Goal: Task Accomplishment & Management: Complete application form

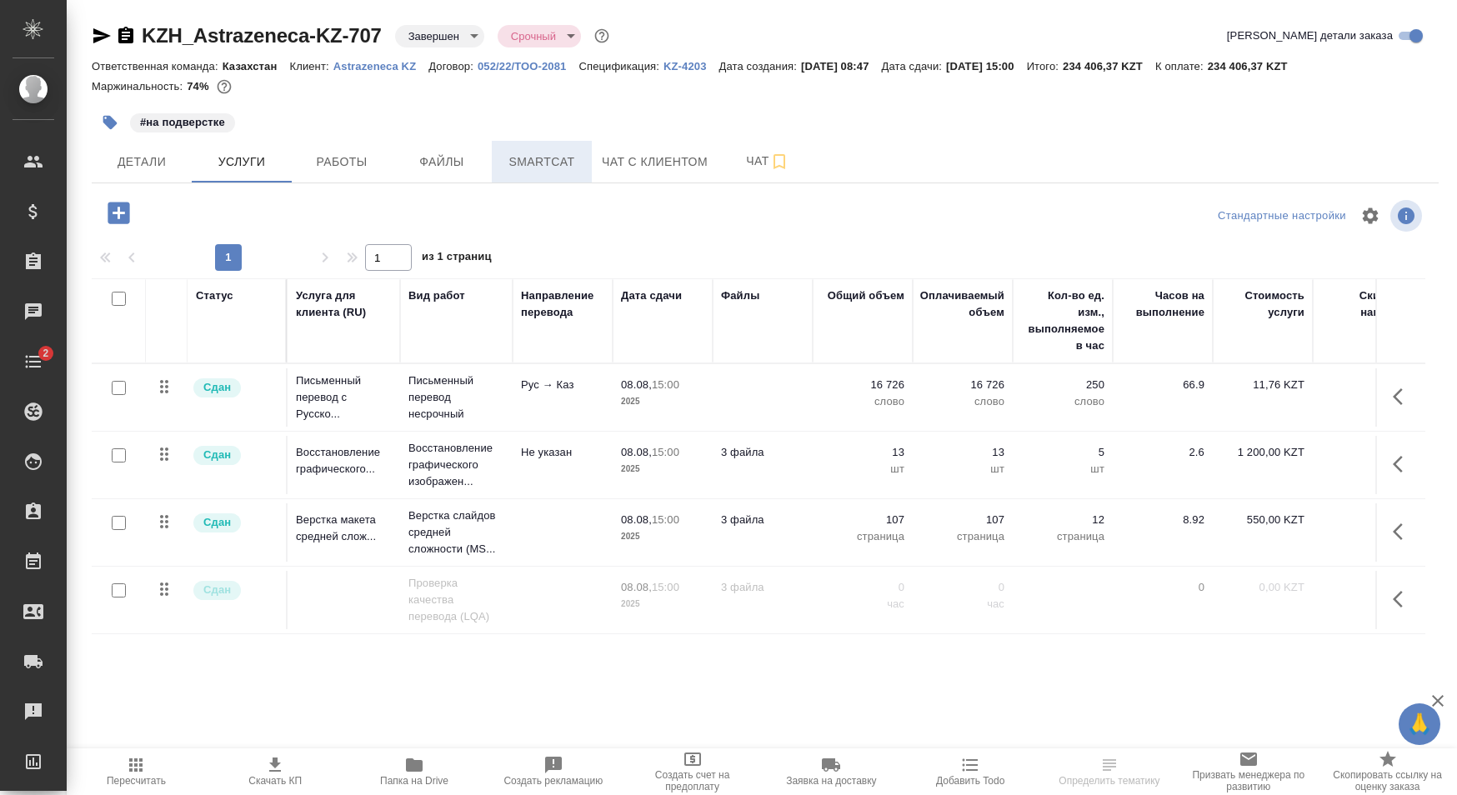
click at [532, 163] on span "Smartcat" at bounding box center [542, 162] width 80 height 21
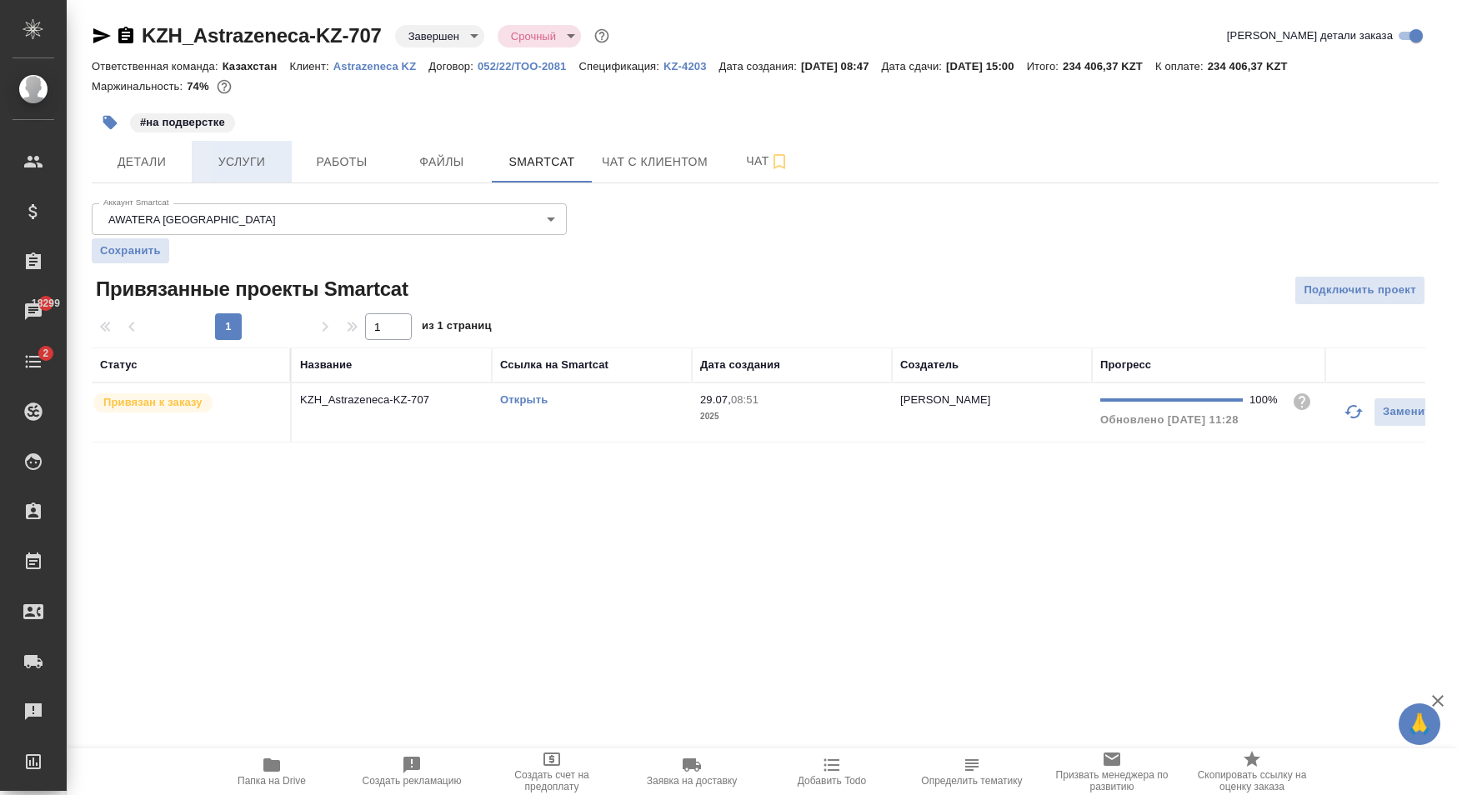
click at [243, 168] on span "Услуги" at bounding box center [242, 162] width 80 height 21
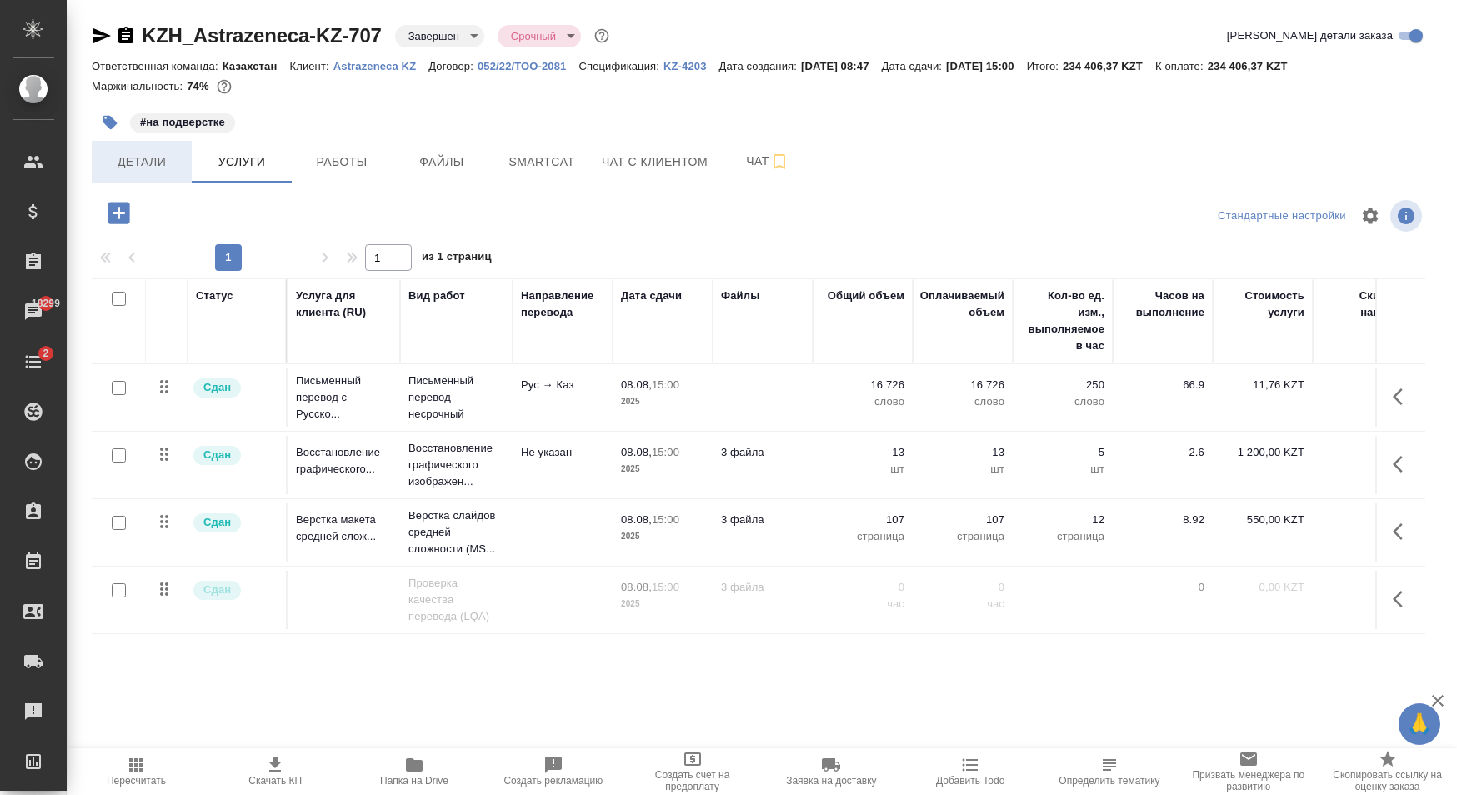
click at [153, 169] on span "Детали" at bounding box center [142, 162] width 80 height 21
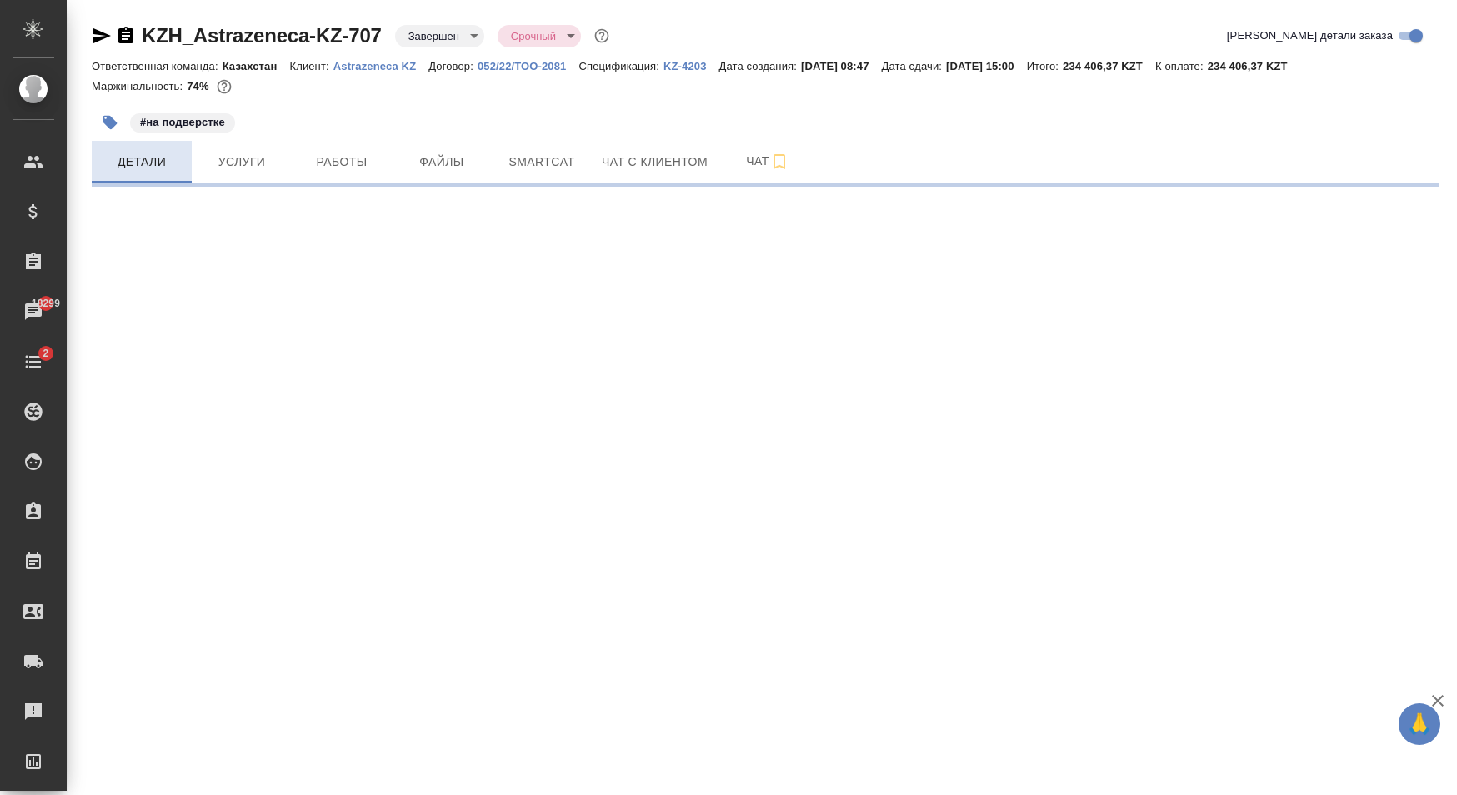
select select "RU"
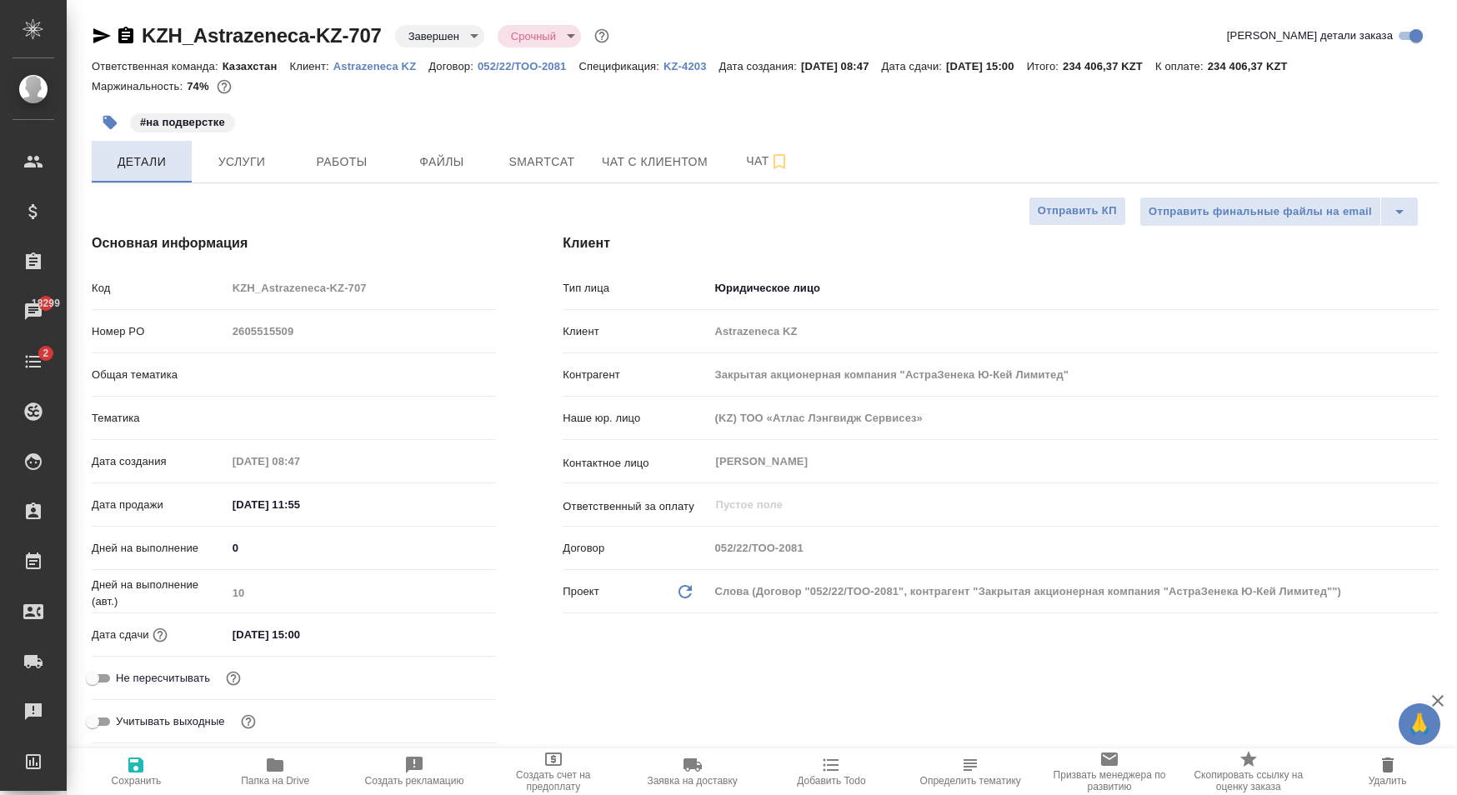
type textarea "x"
type input "Юридический"
type textarea "x"
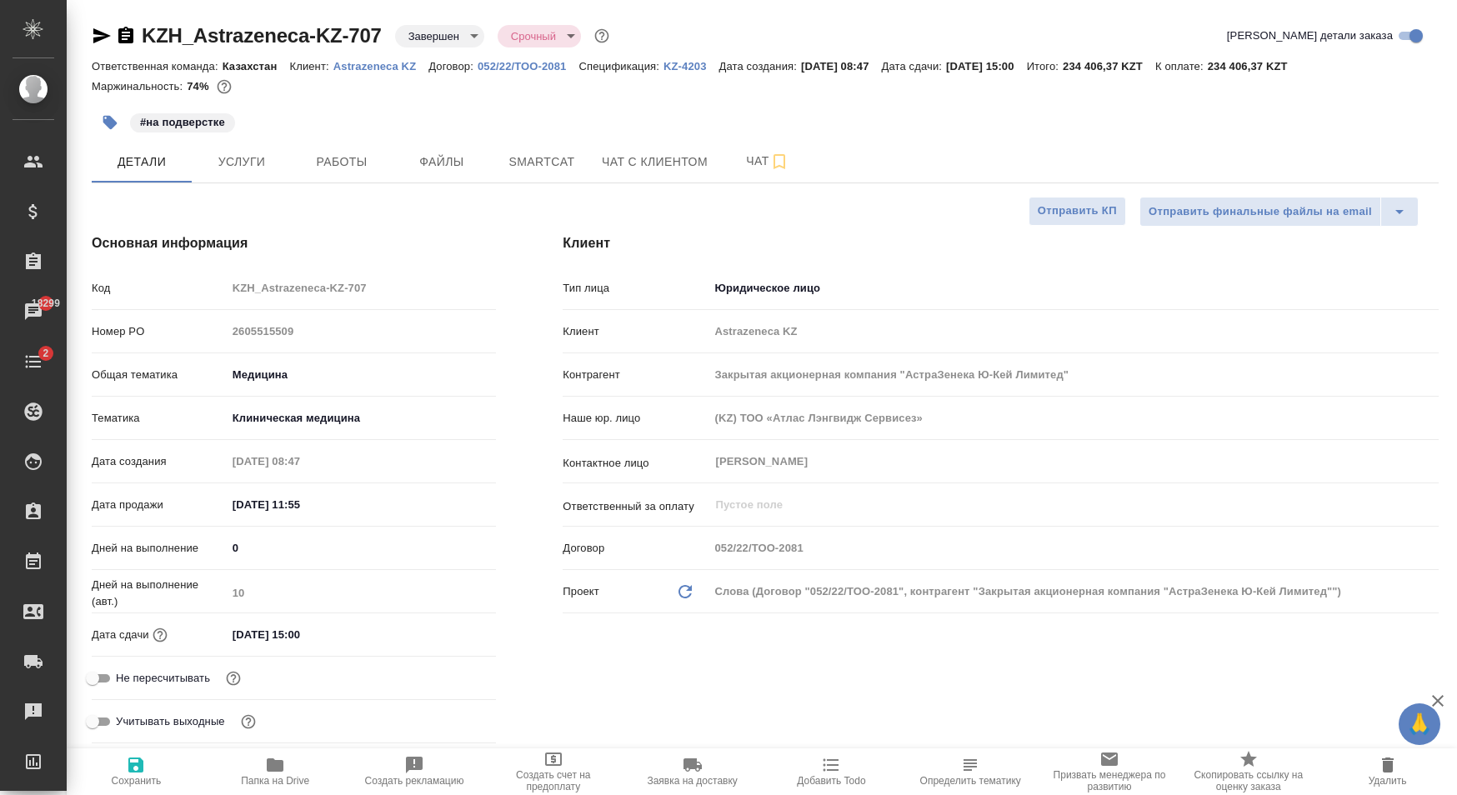
type textarea "x"
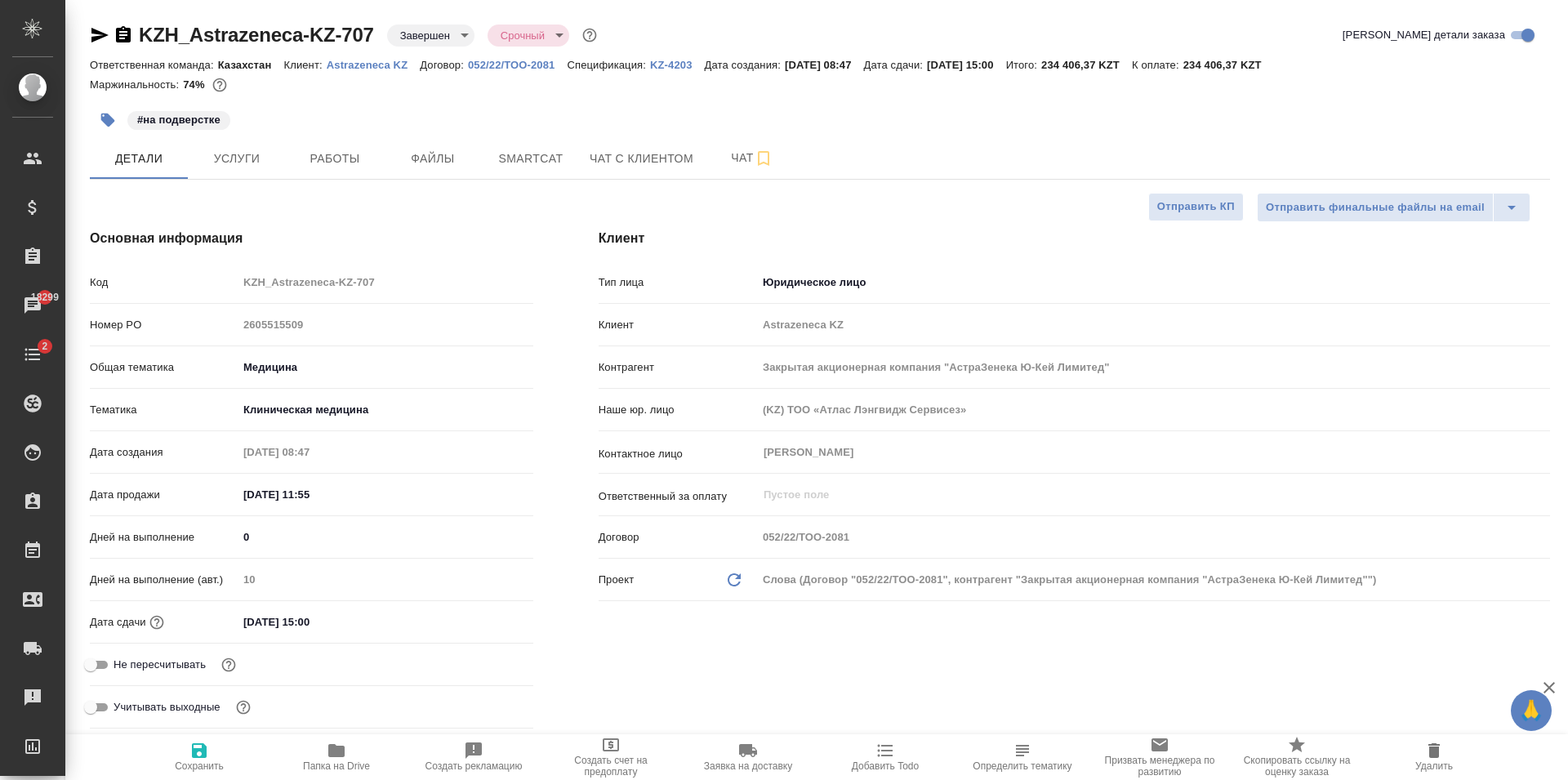
type textarea "x"
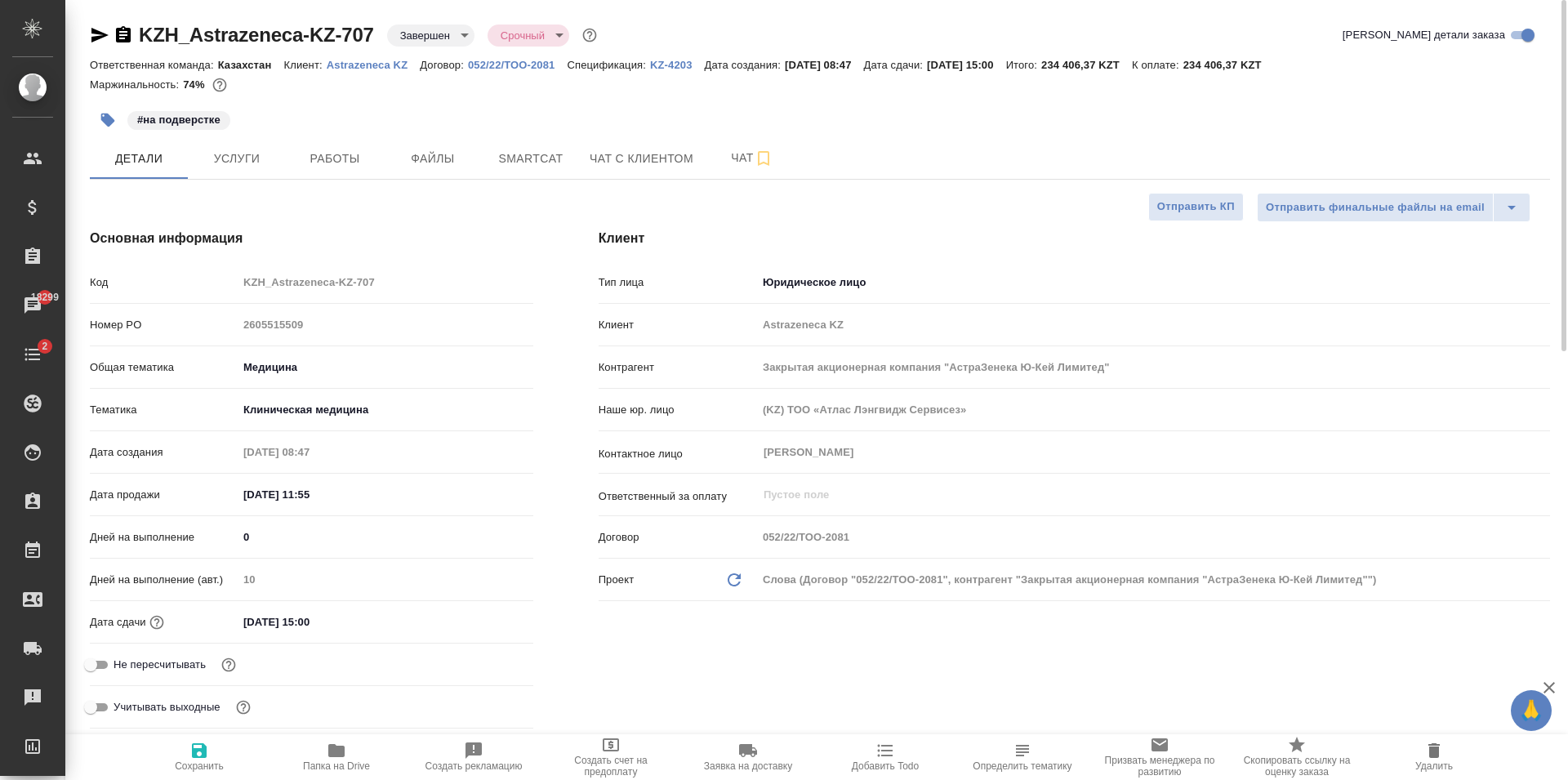
type textarea "x"
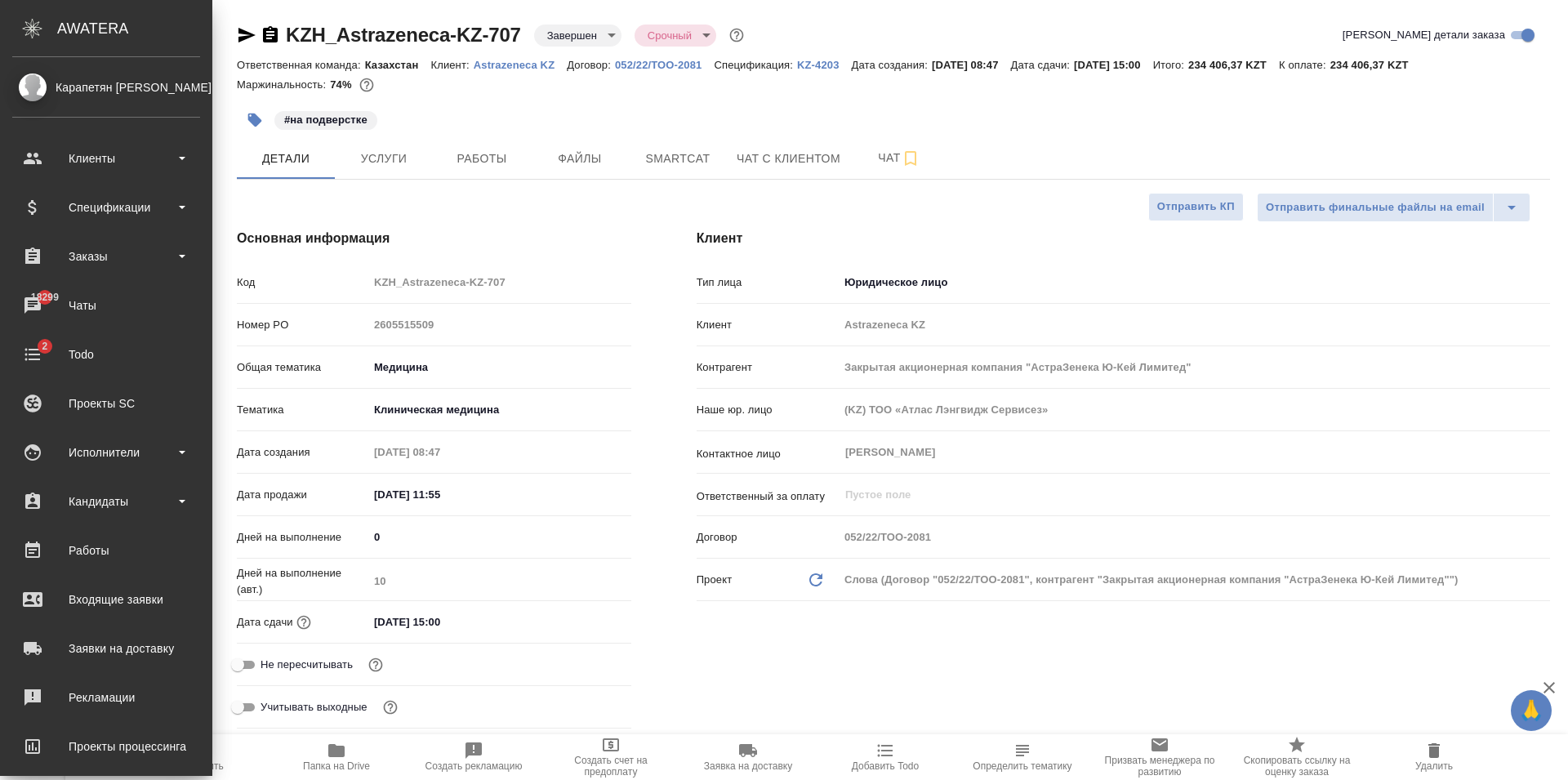
type textarea "x"
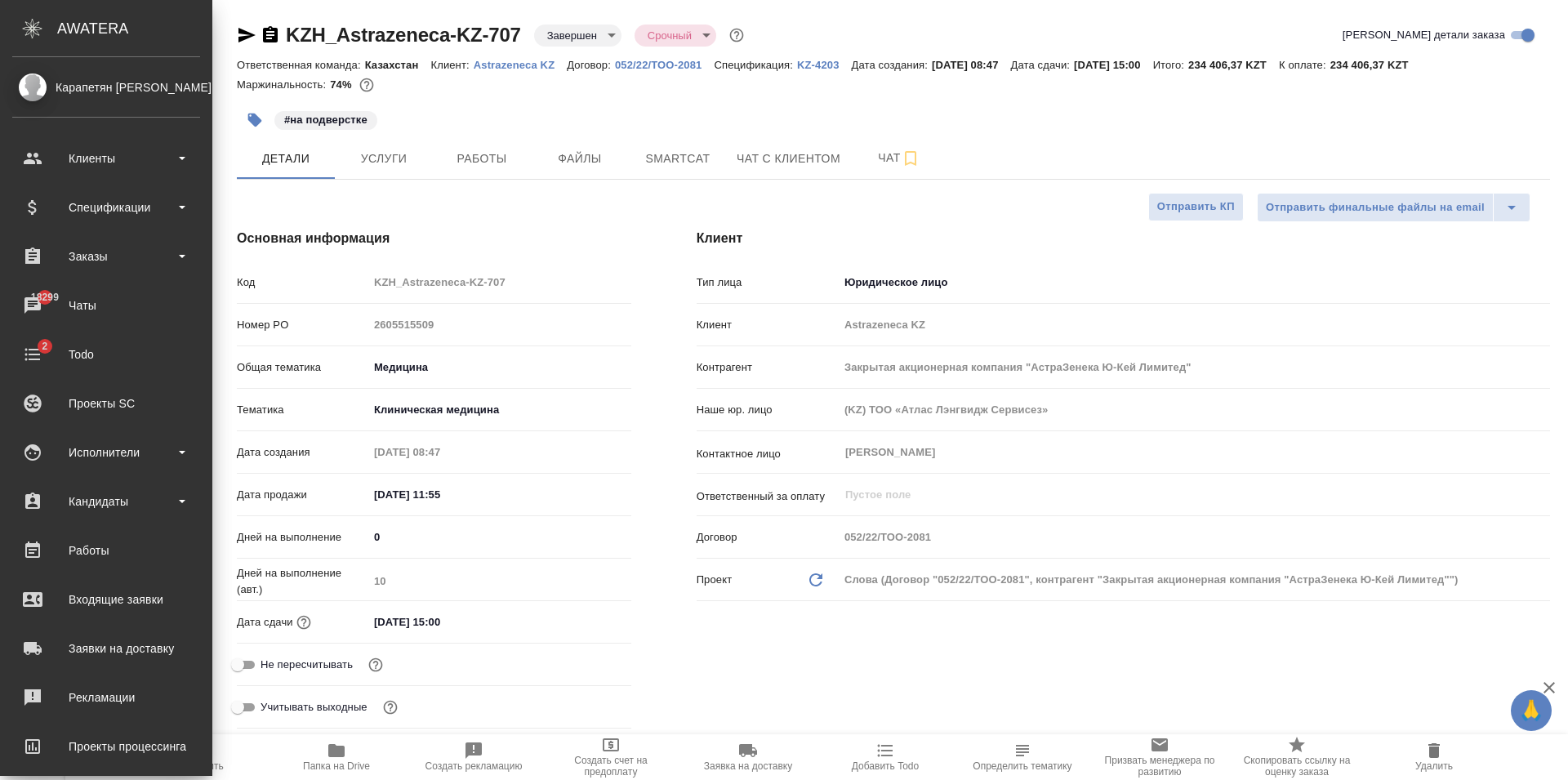
type textarea "x"
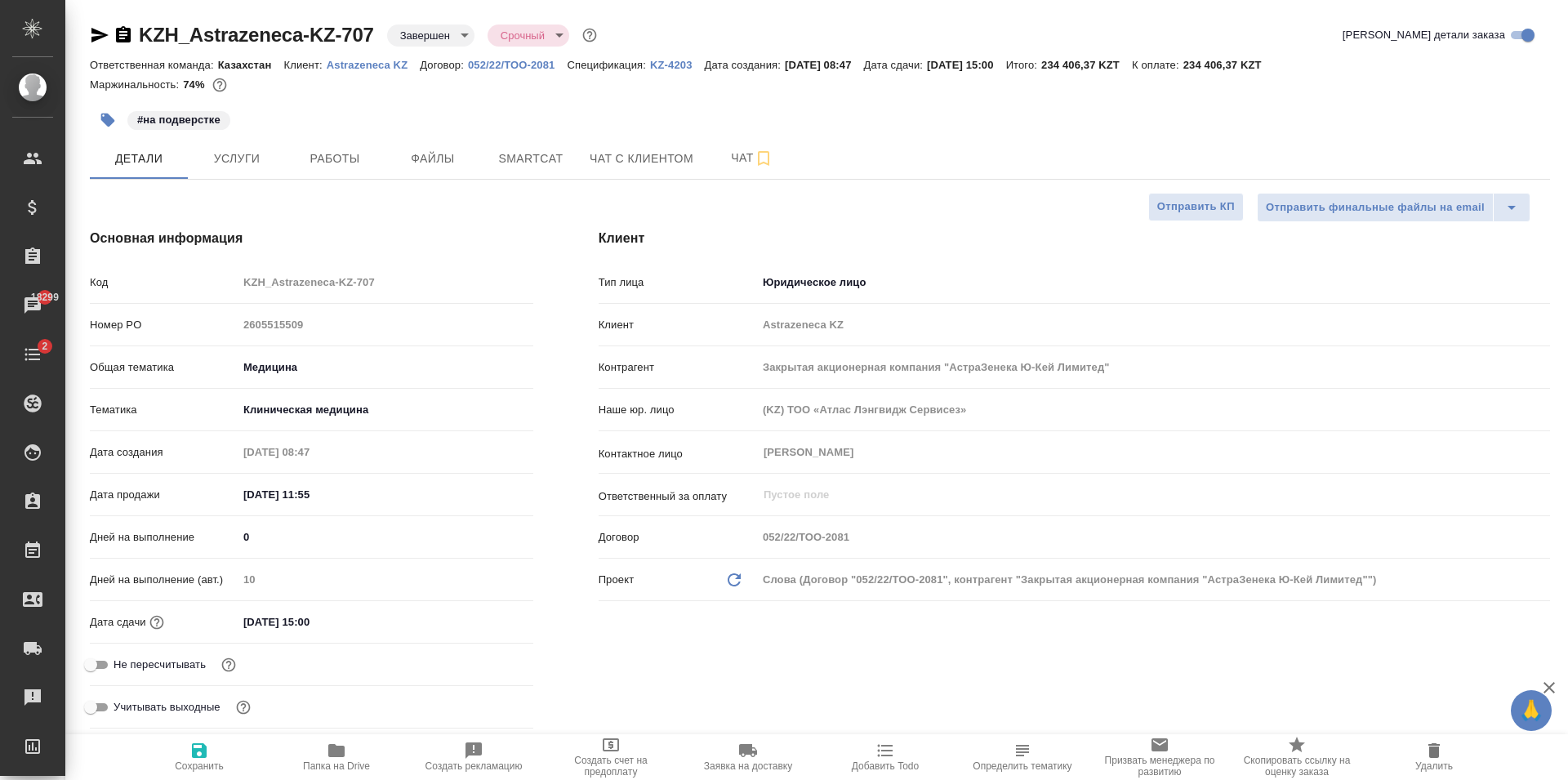
type textarea "x"
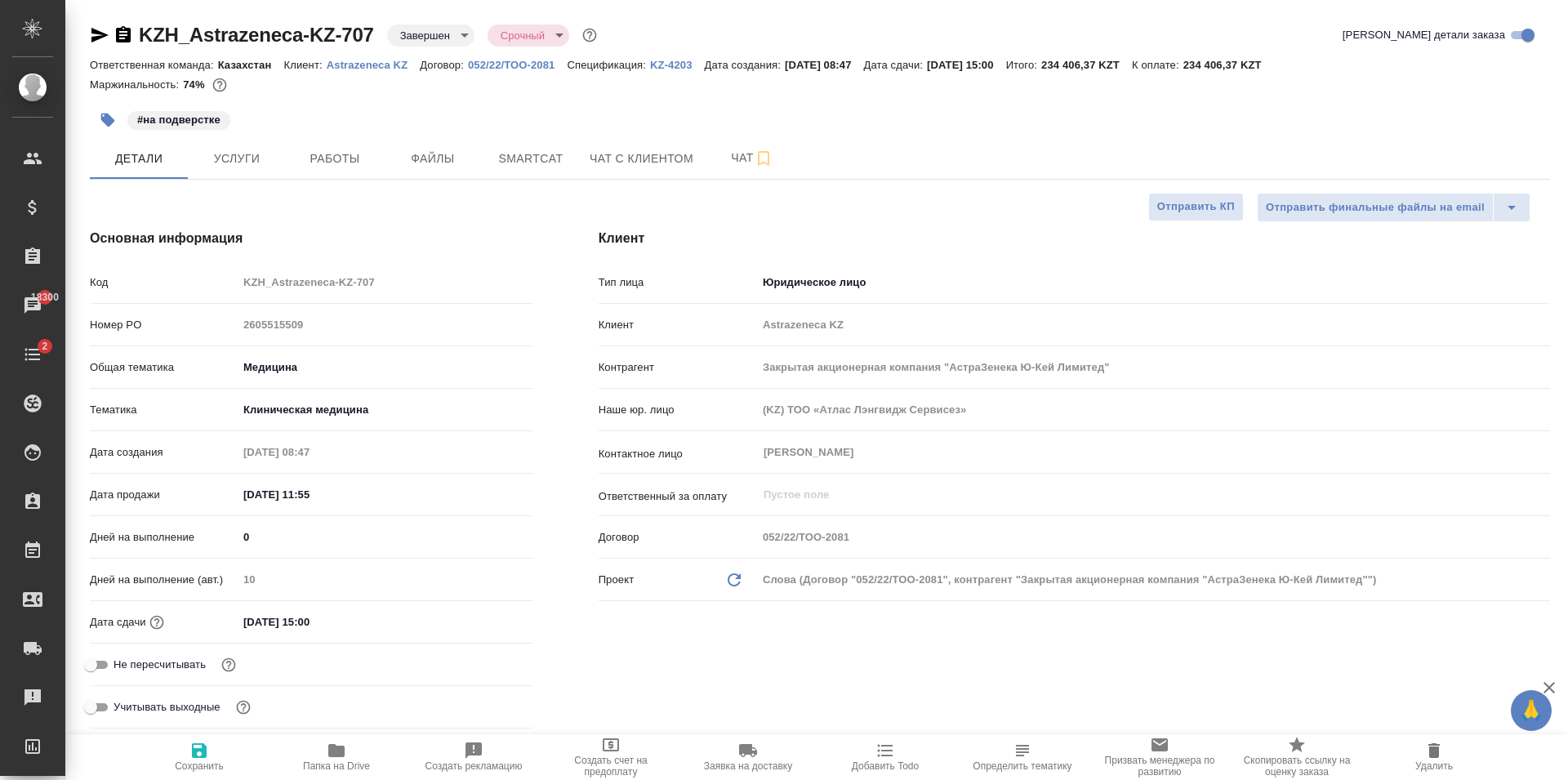
type textarea "x"
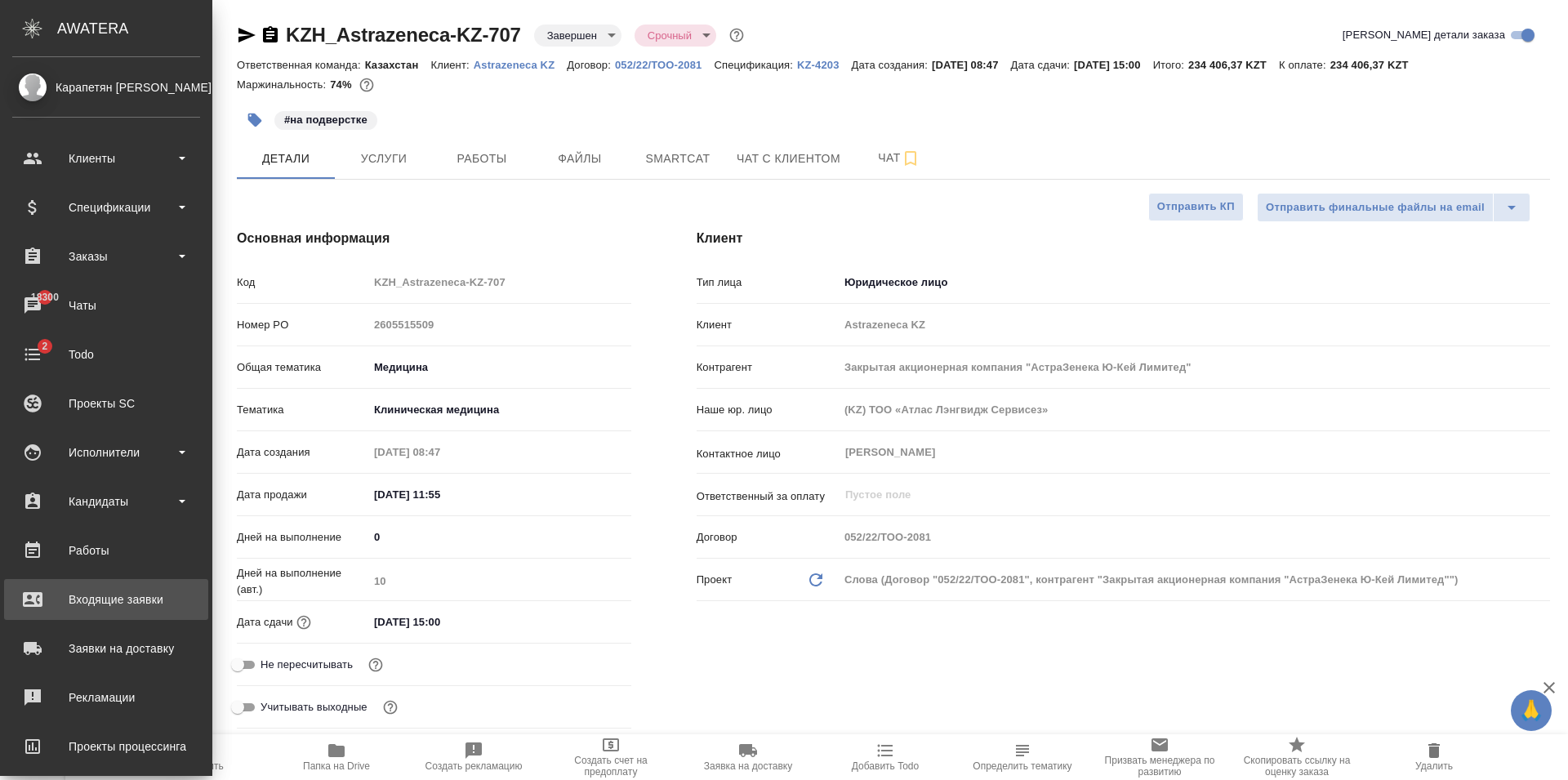
click at [131, 588] on div "Входящие заявки" at bounding box center [107, 599] width 188 height 24
type textarea "x"
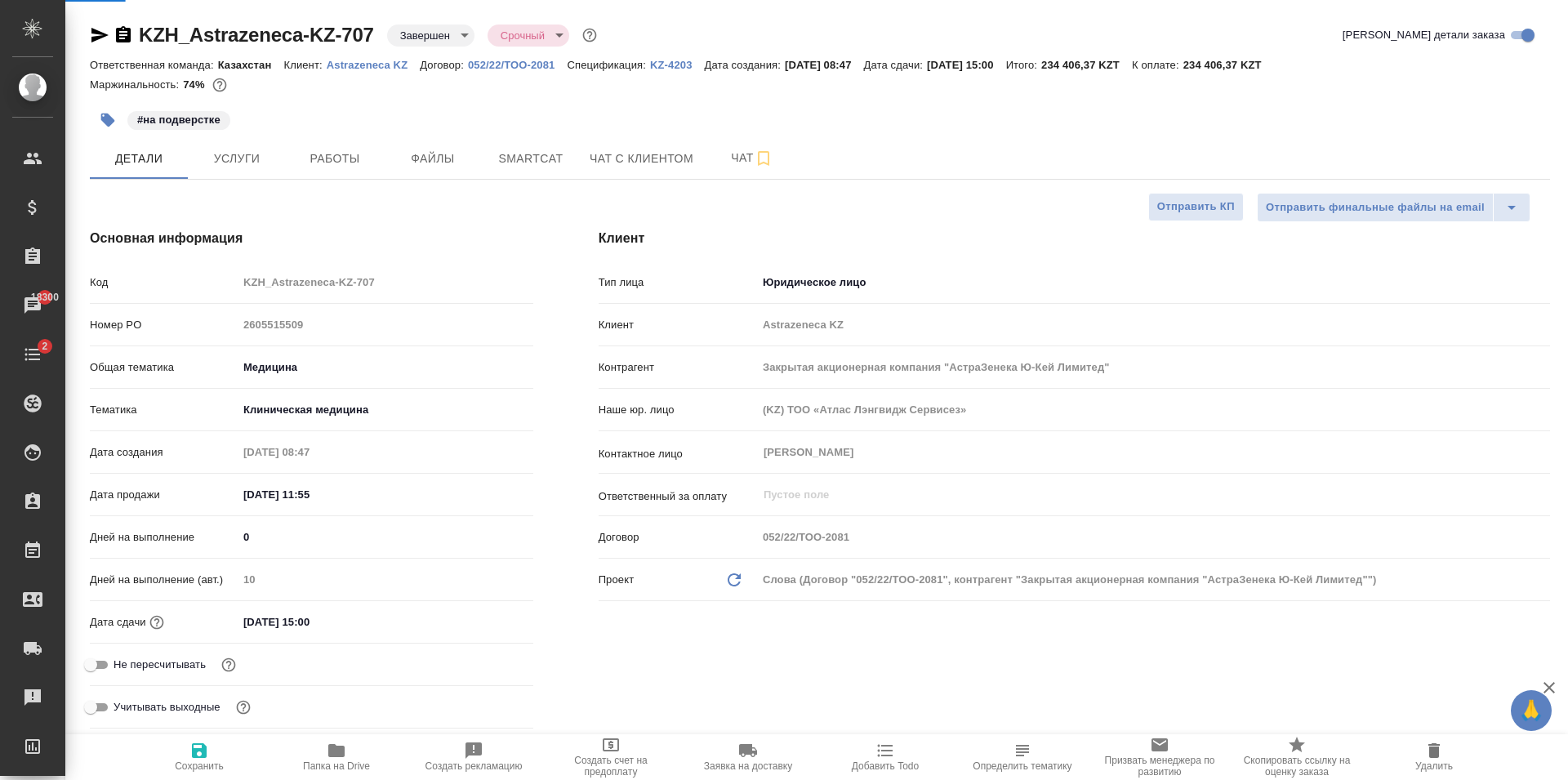
type textarea "x"
select select "RU"
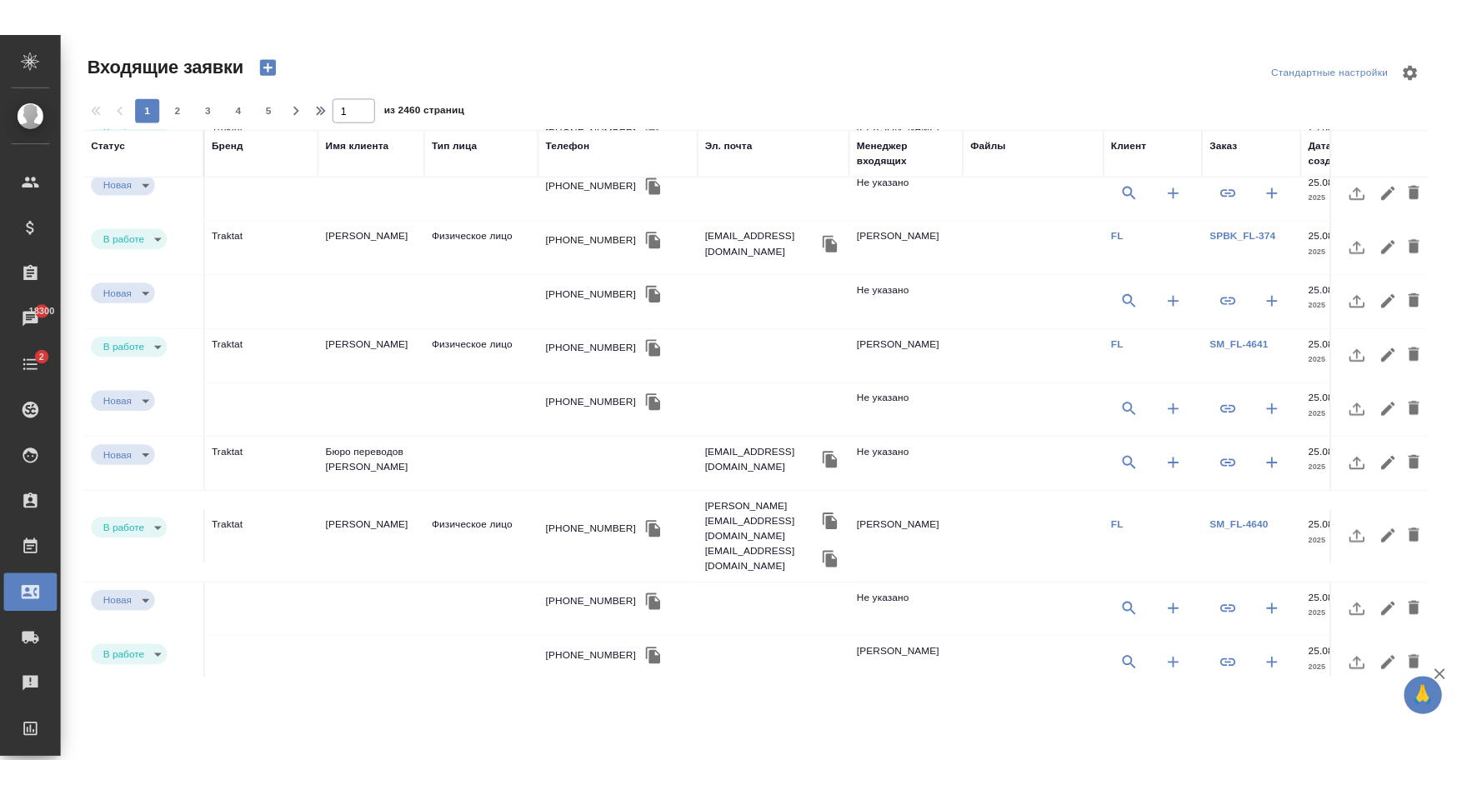
scroll to position [425, 525]
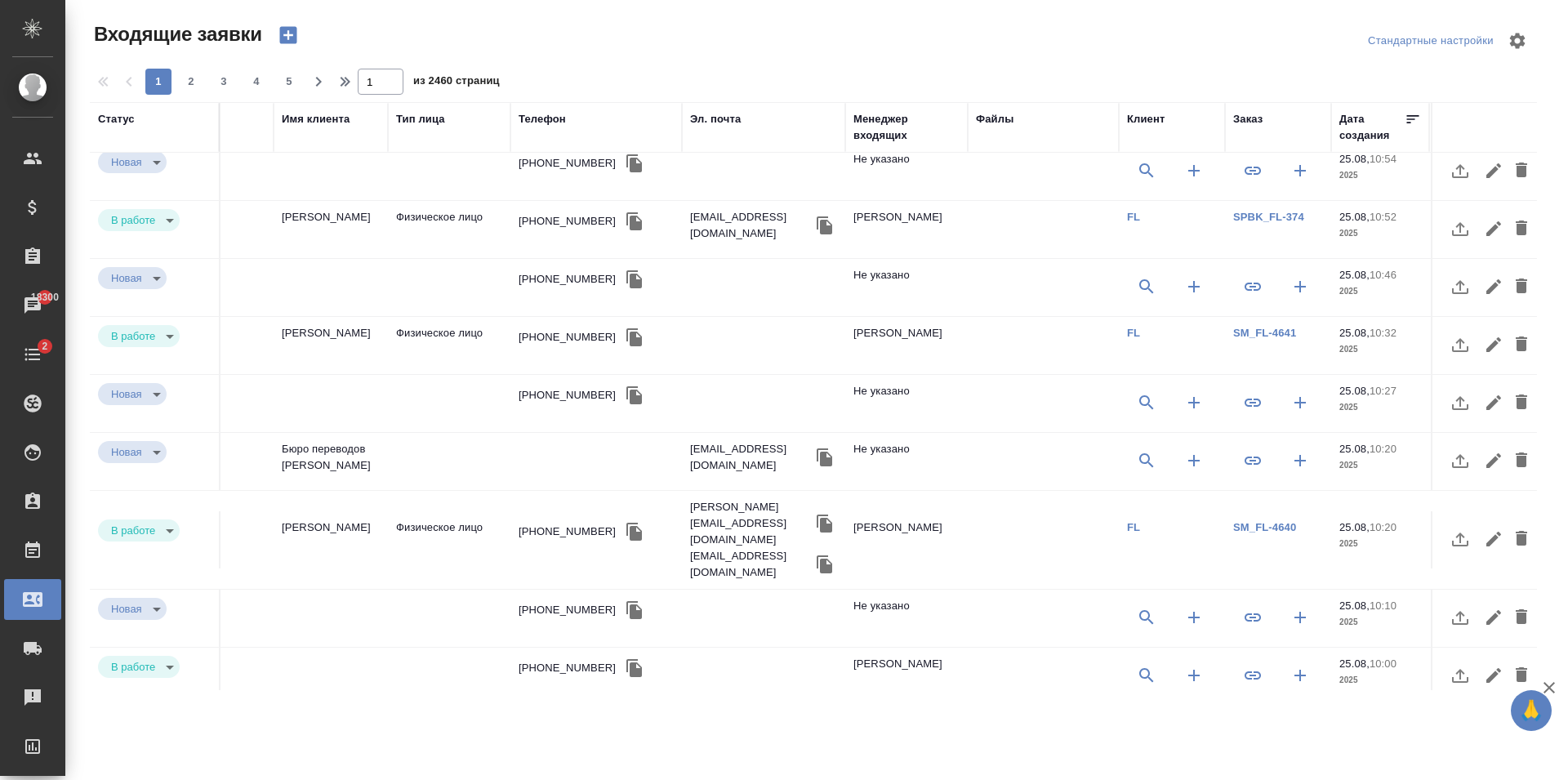
click at [985, 525] on td at bounding box center [1044, 540] width 151 height 57
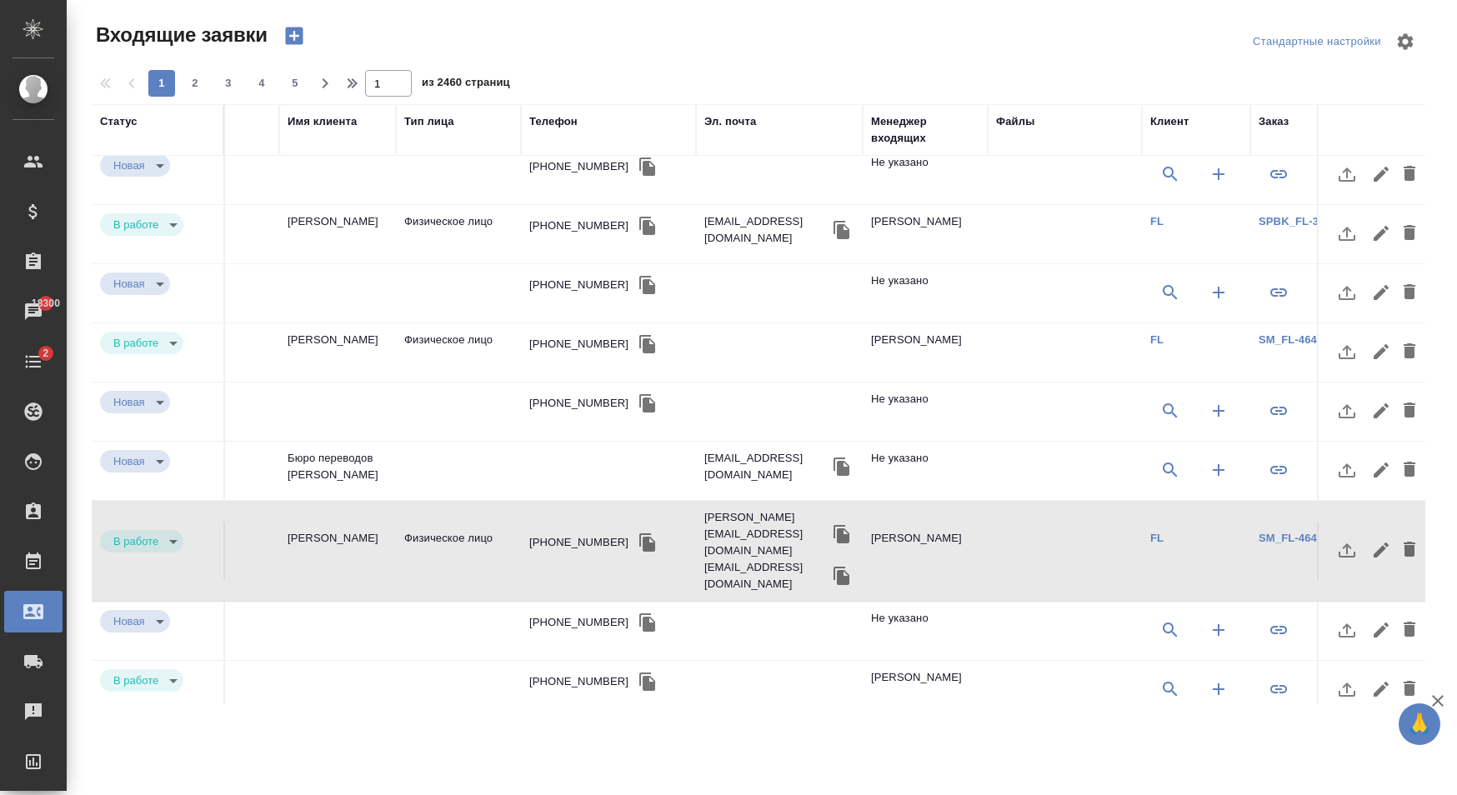
click at [988, 458] on td at bounding box center [1065, 471] width 154 height 58
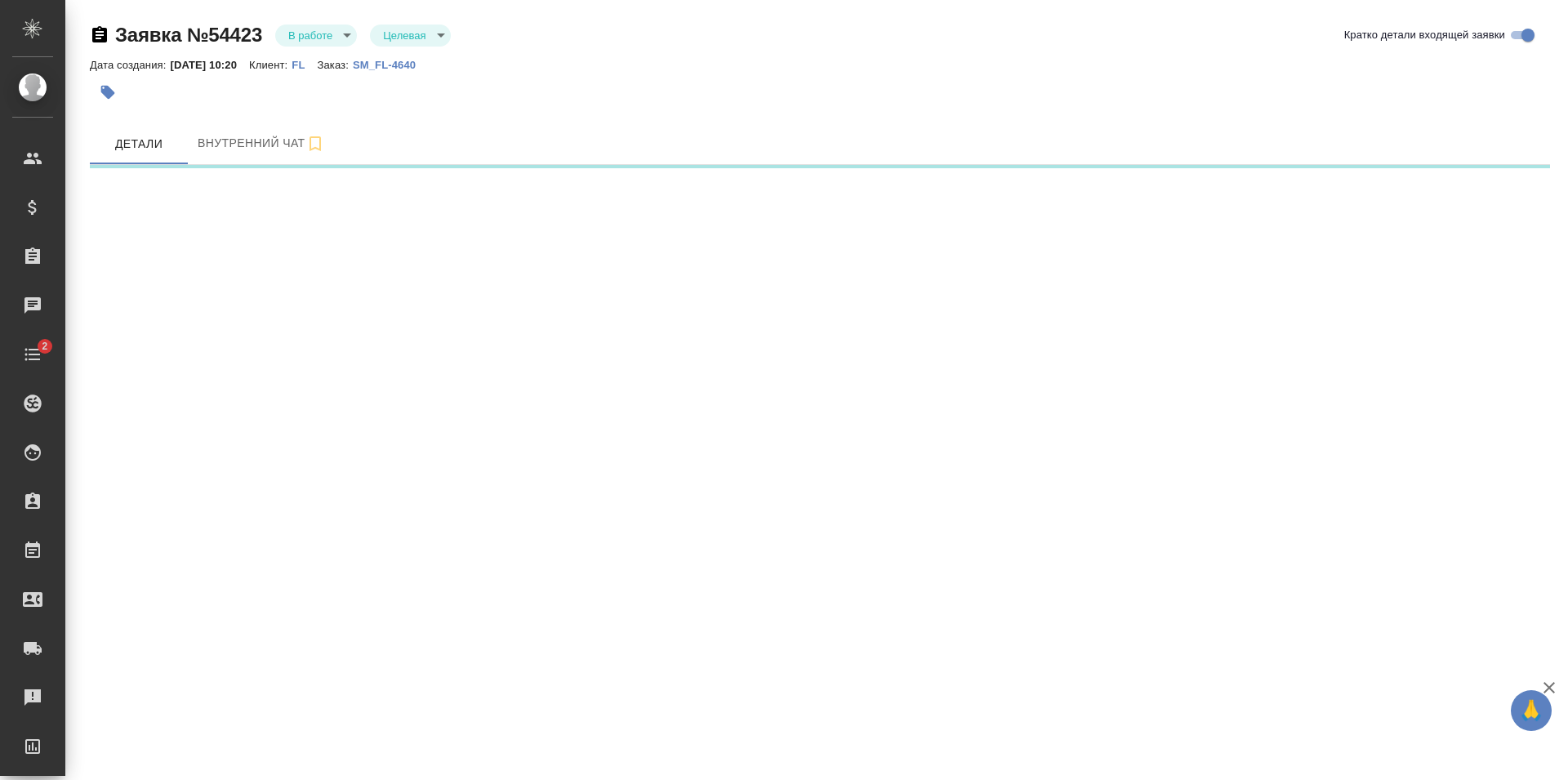
select select "RU"
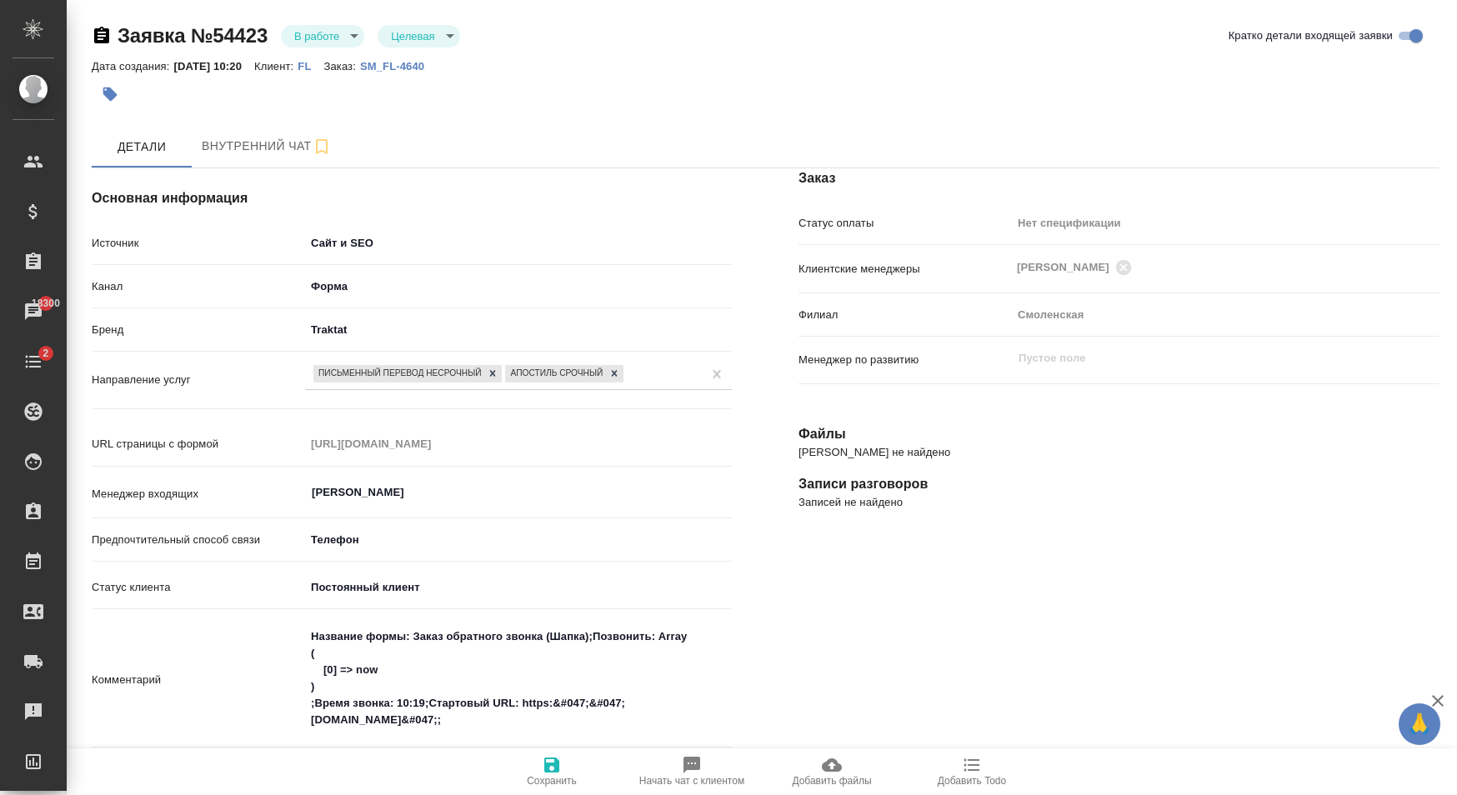
click at [1123, 669] on div "Заказ Статус оплаты Нет спецификации new Клиентские менеджеры Козлова Мария ​ Ф…" at bounding box center [1118, 712] width 707 height 1154
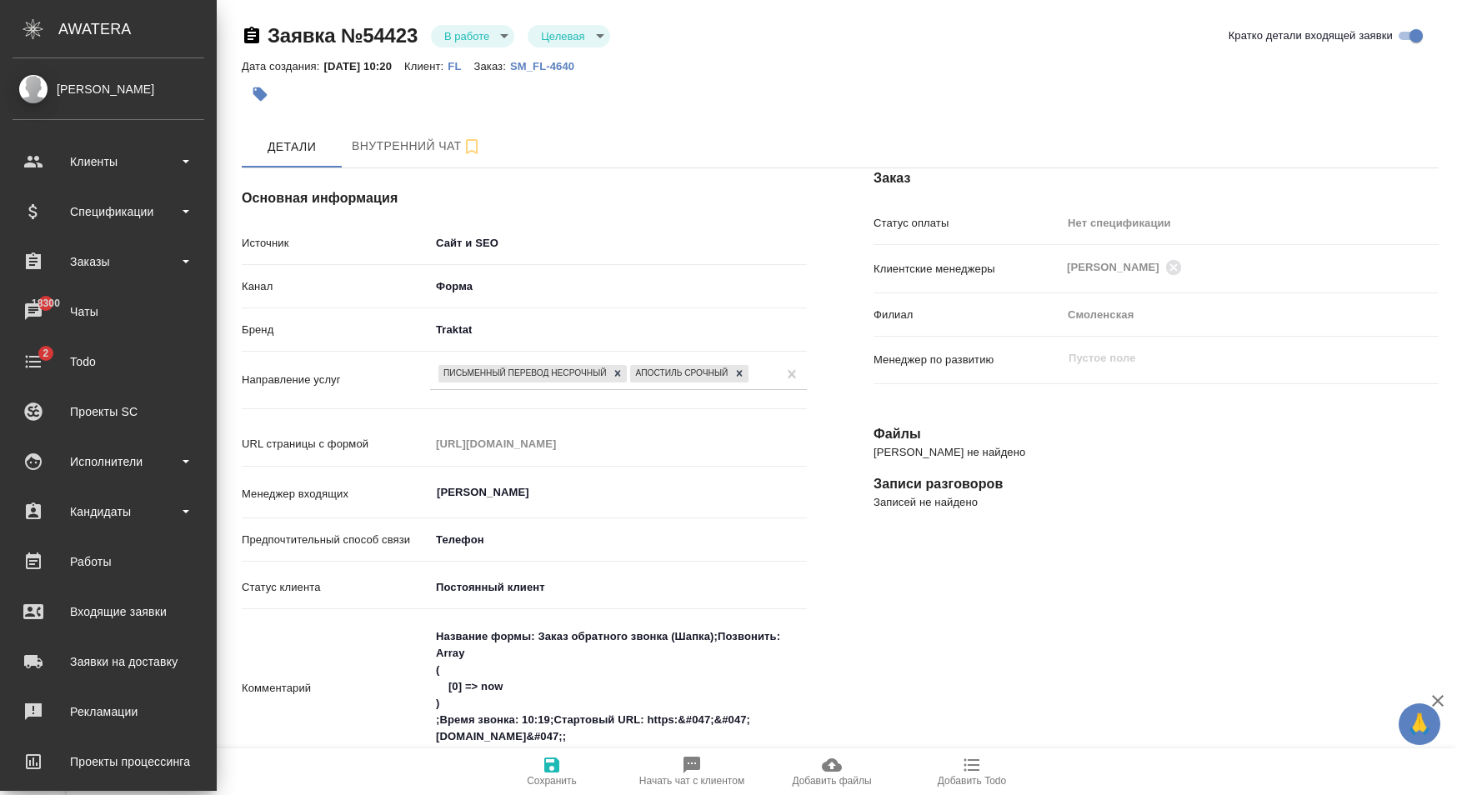
click at [1037, 79] on div at bounding box center [840, 94] width 1197 height 37
click at [875, 96] on div at bounding box center [641, 94] width 798 height 37
type textarea "x"
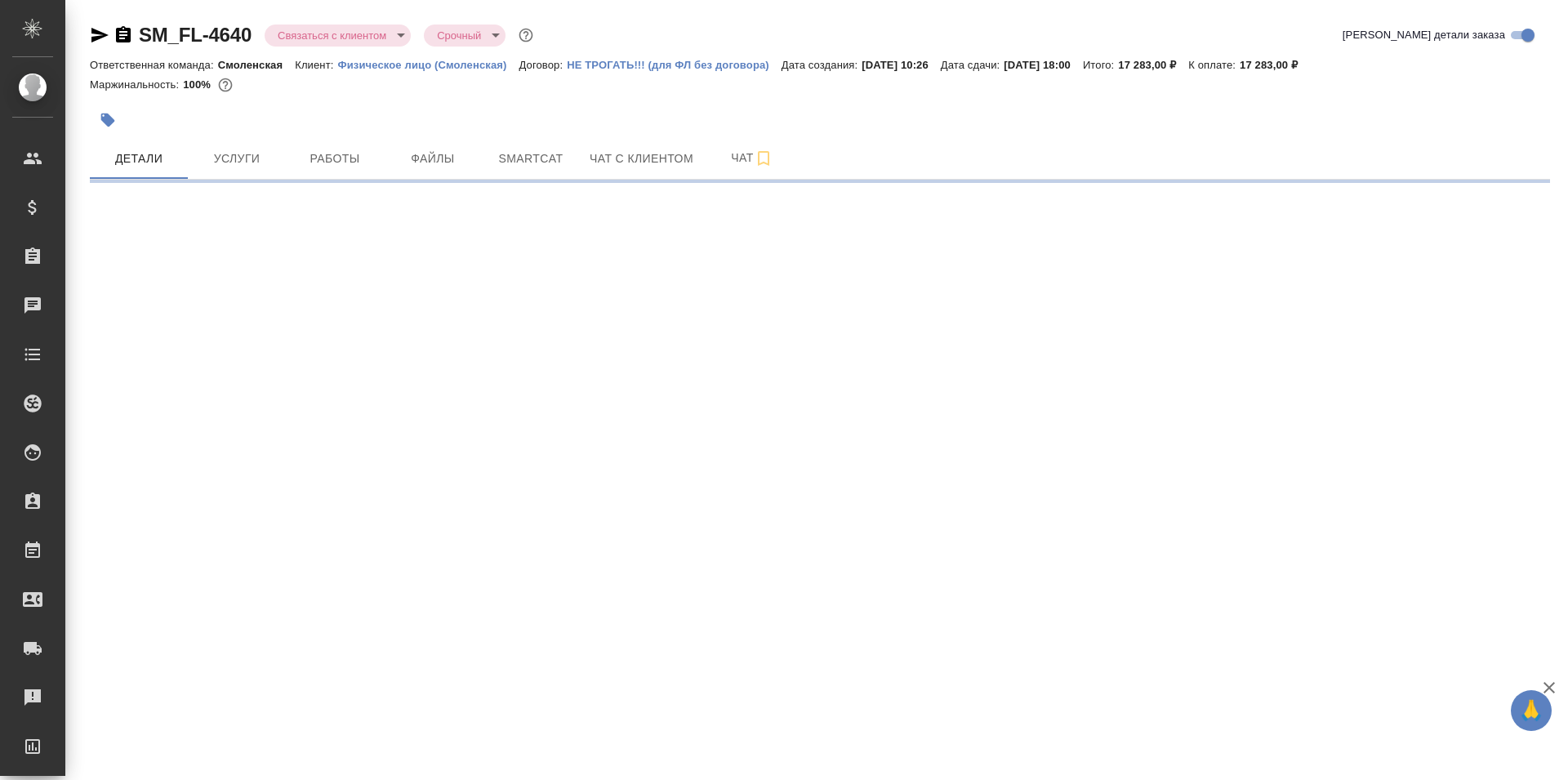
select select "RU"
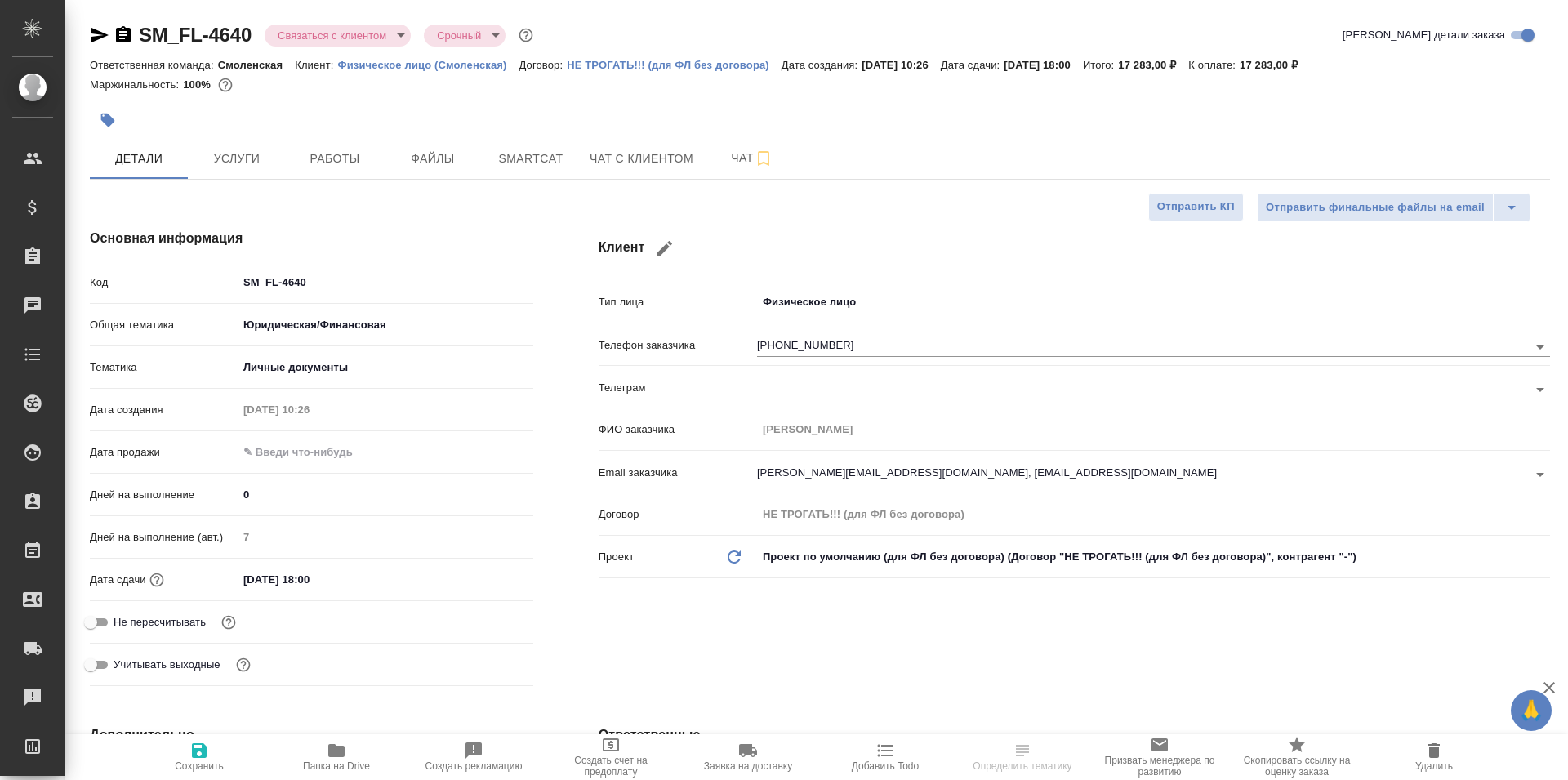
type textarea "x"
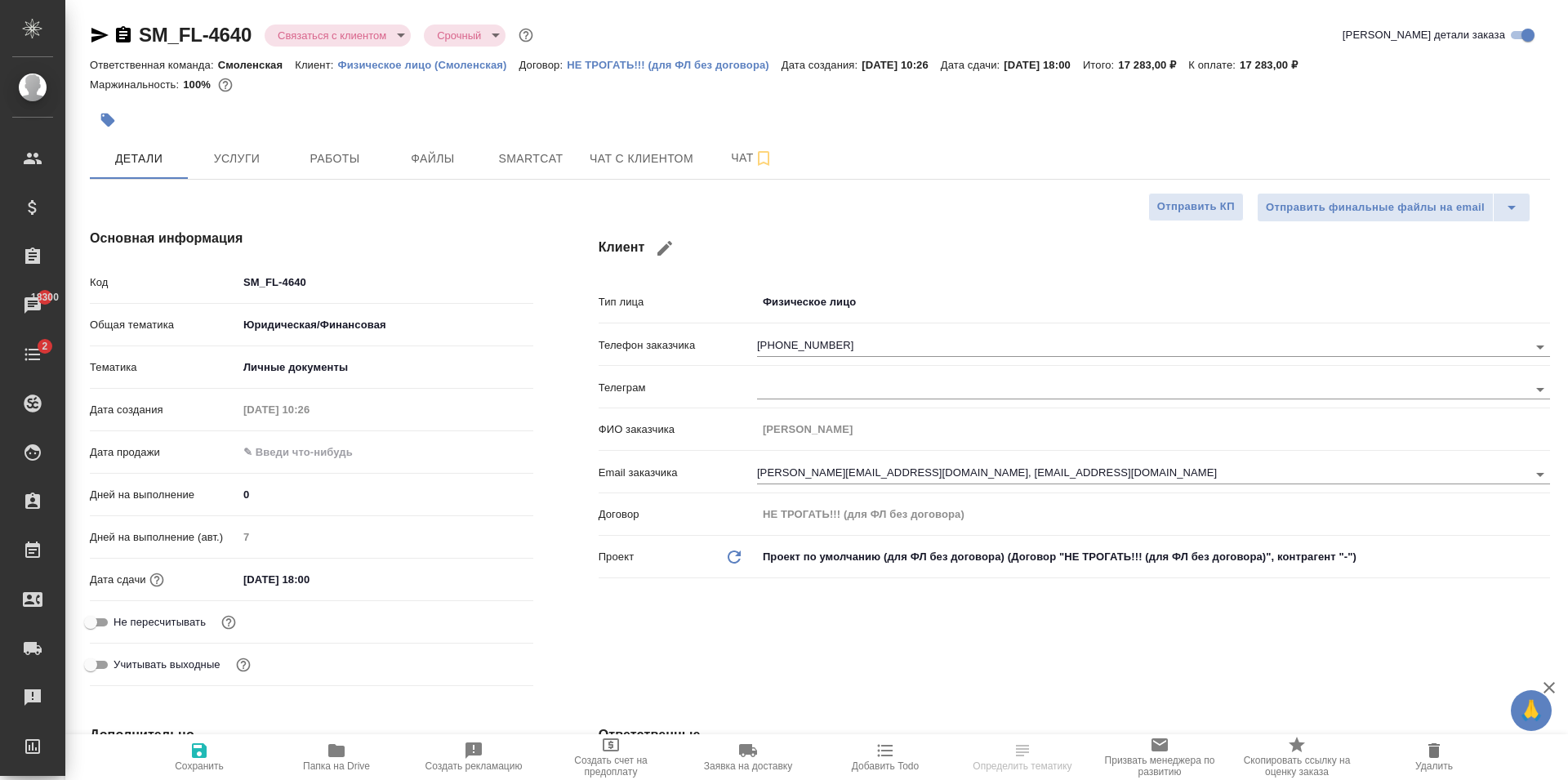
type textarea "x"
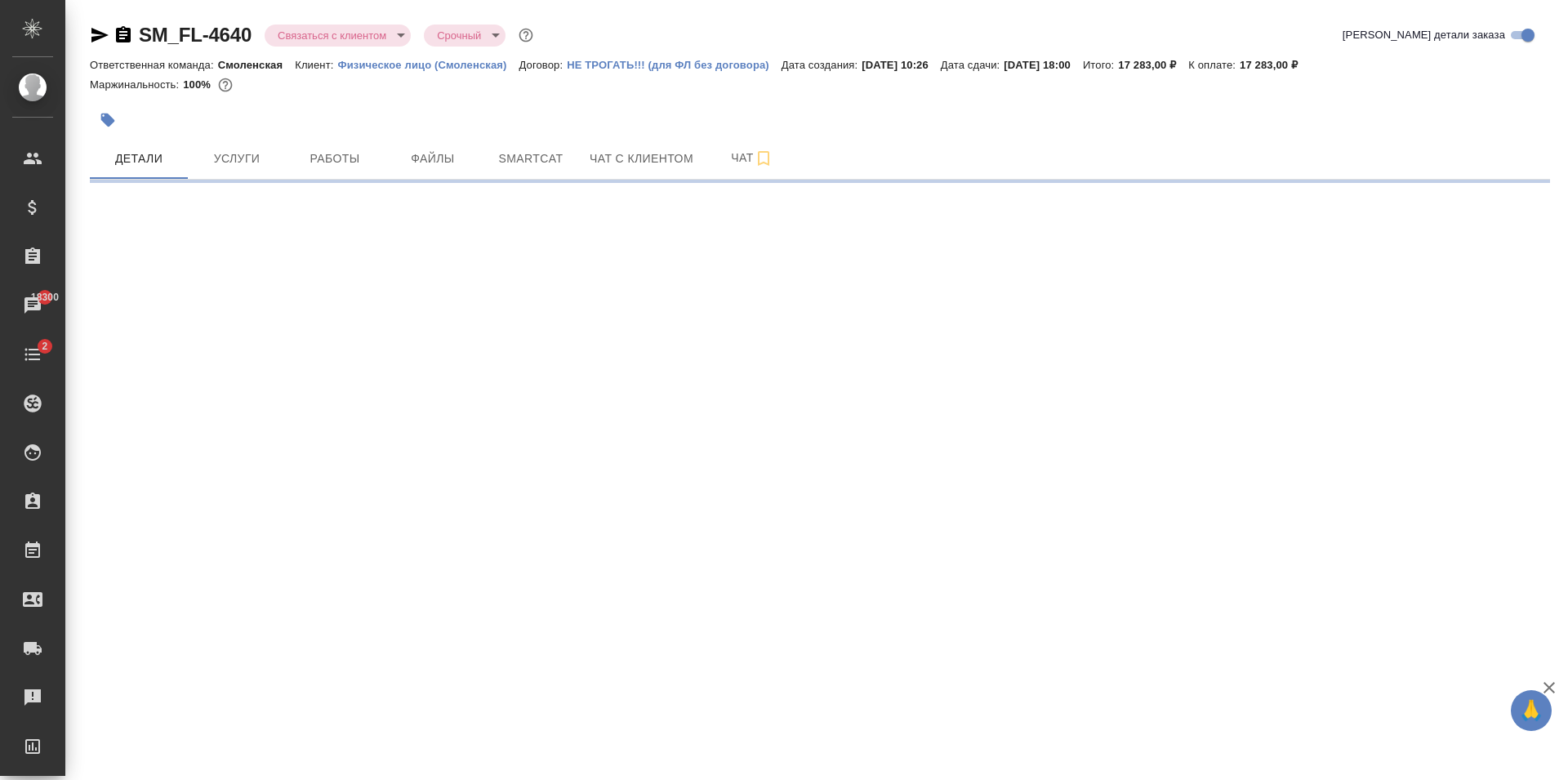
select select "RU"
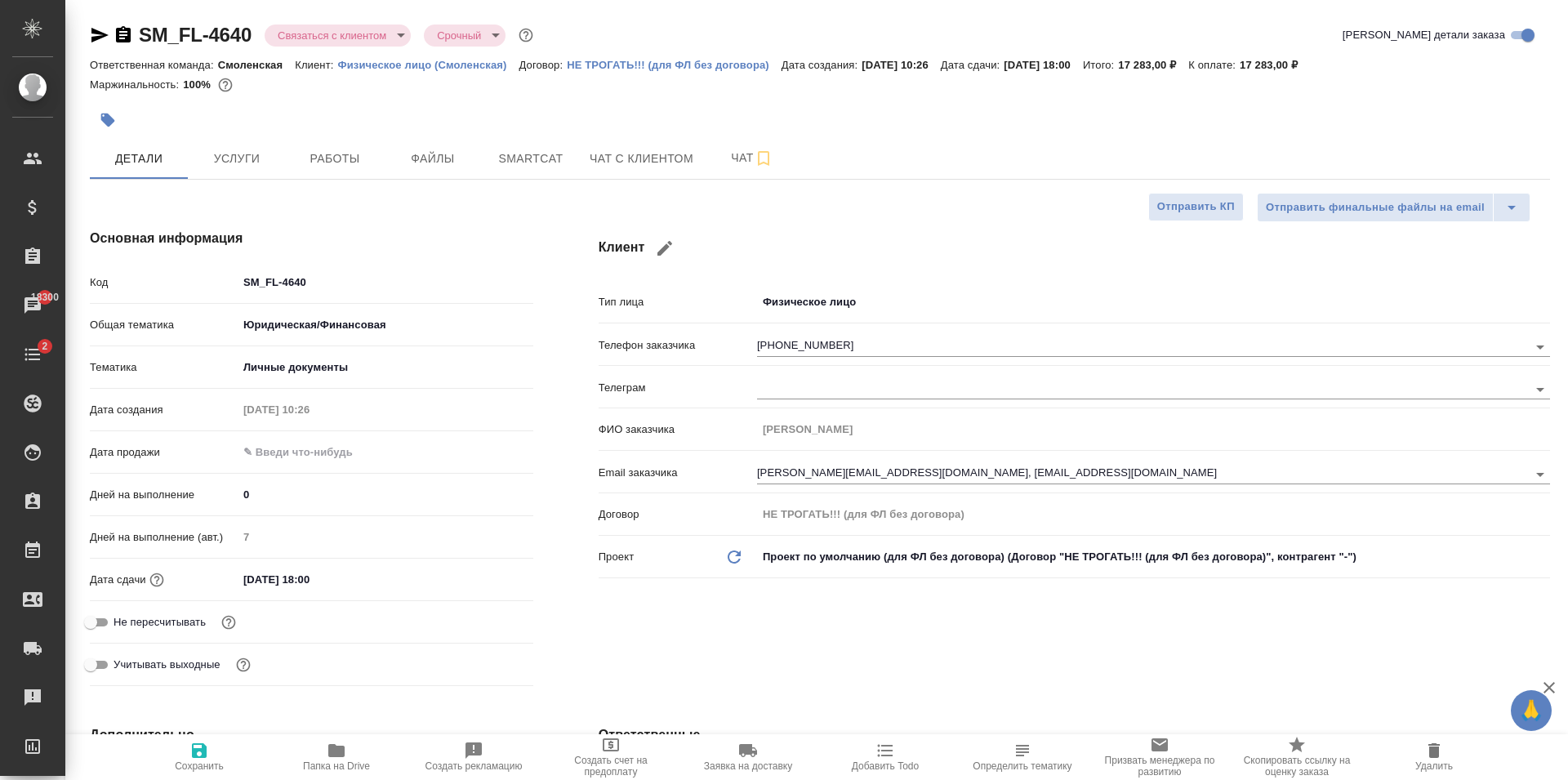
type textarea "x"
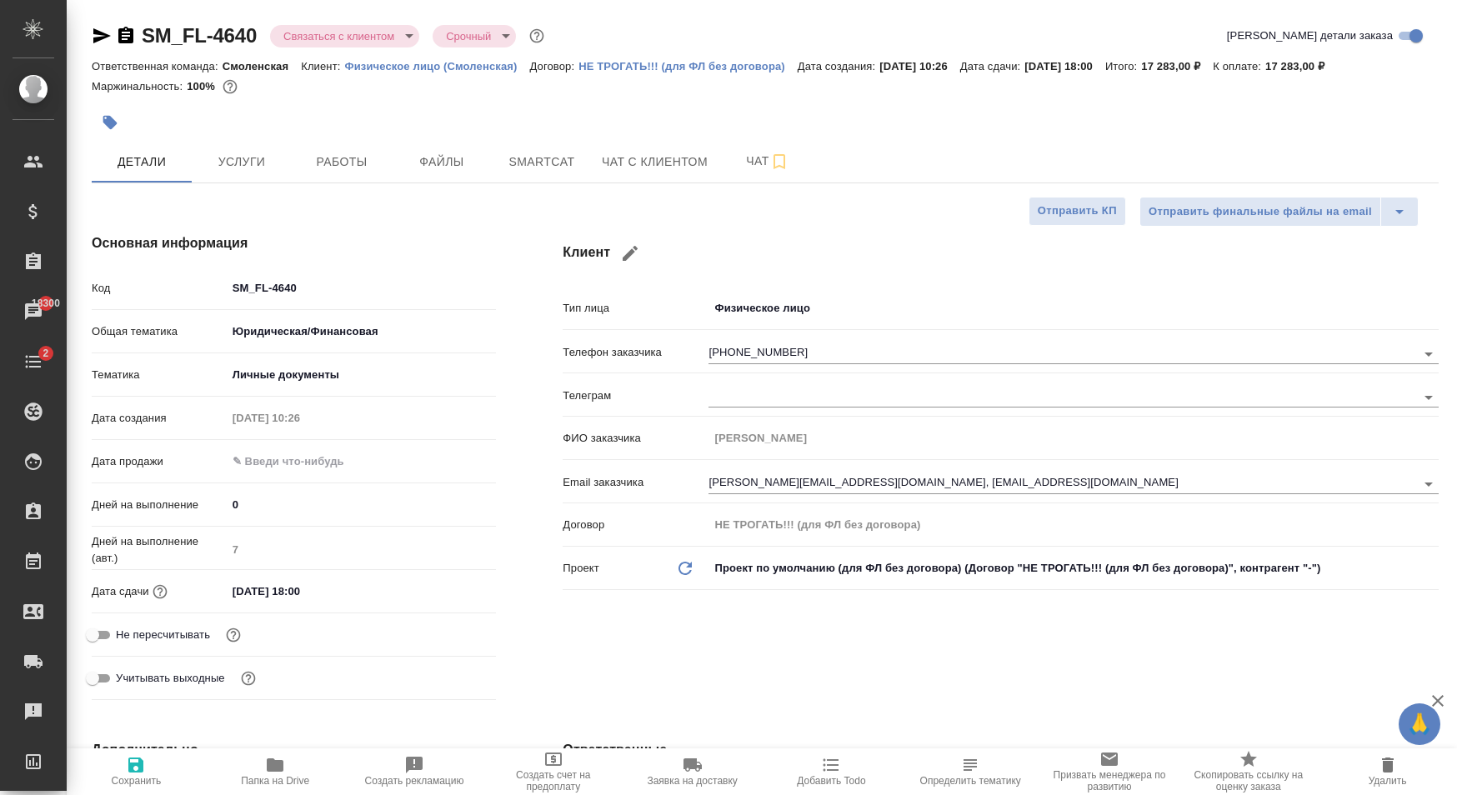
type textarea "x"
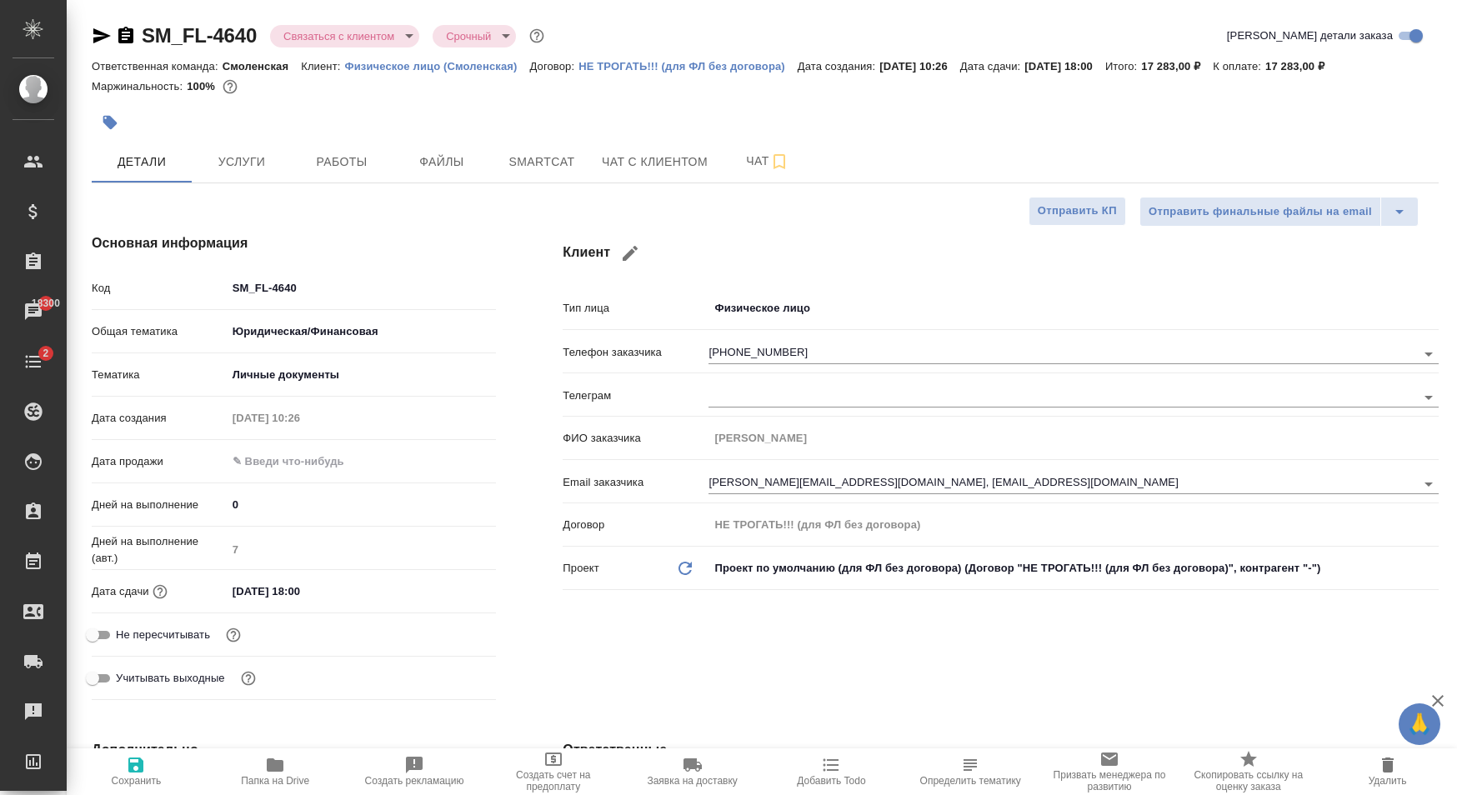
type textarea "x"
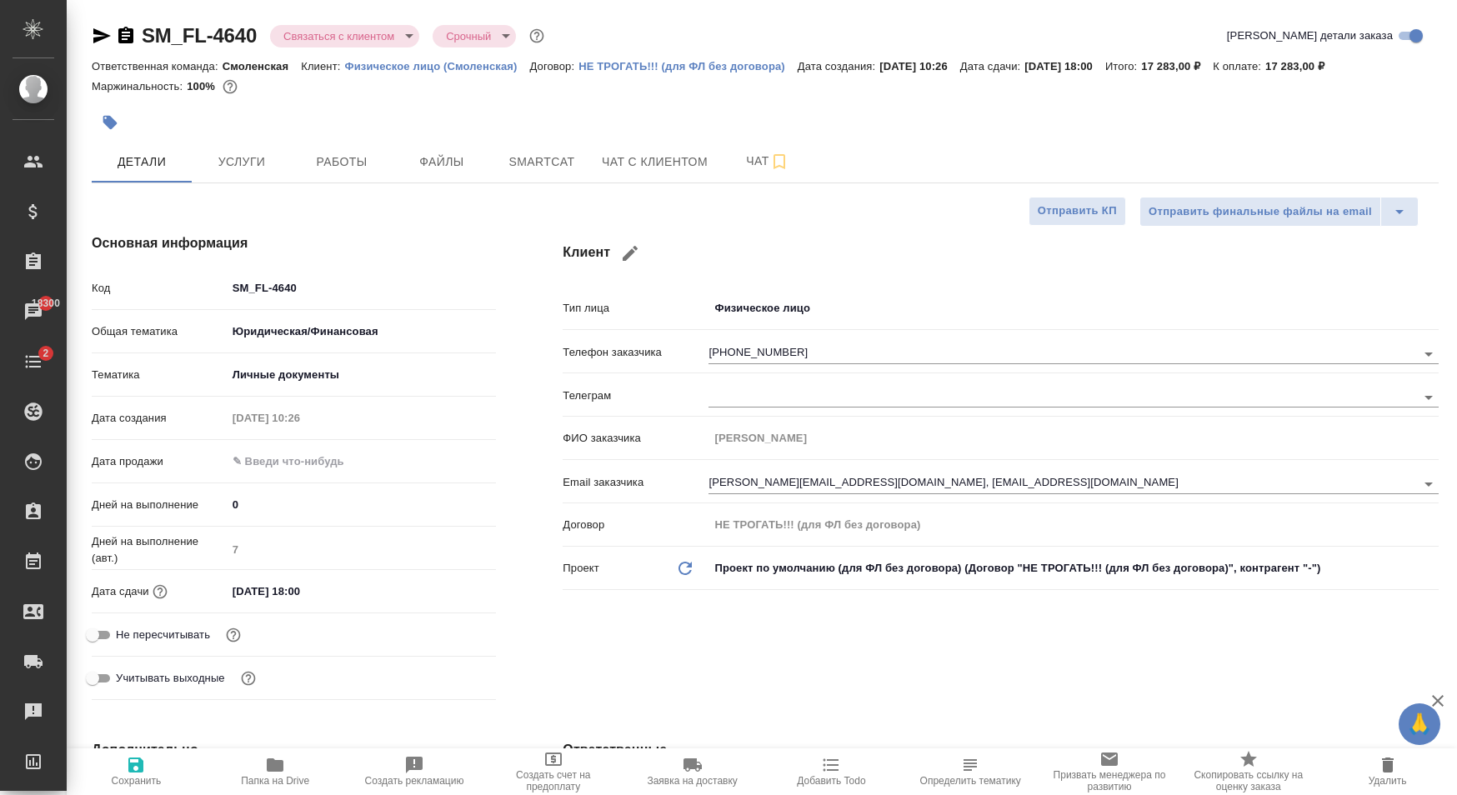
type textarea "x"
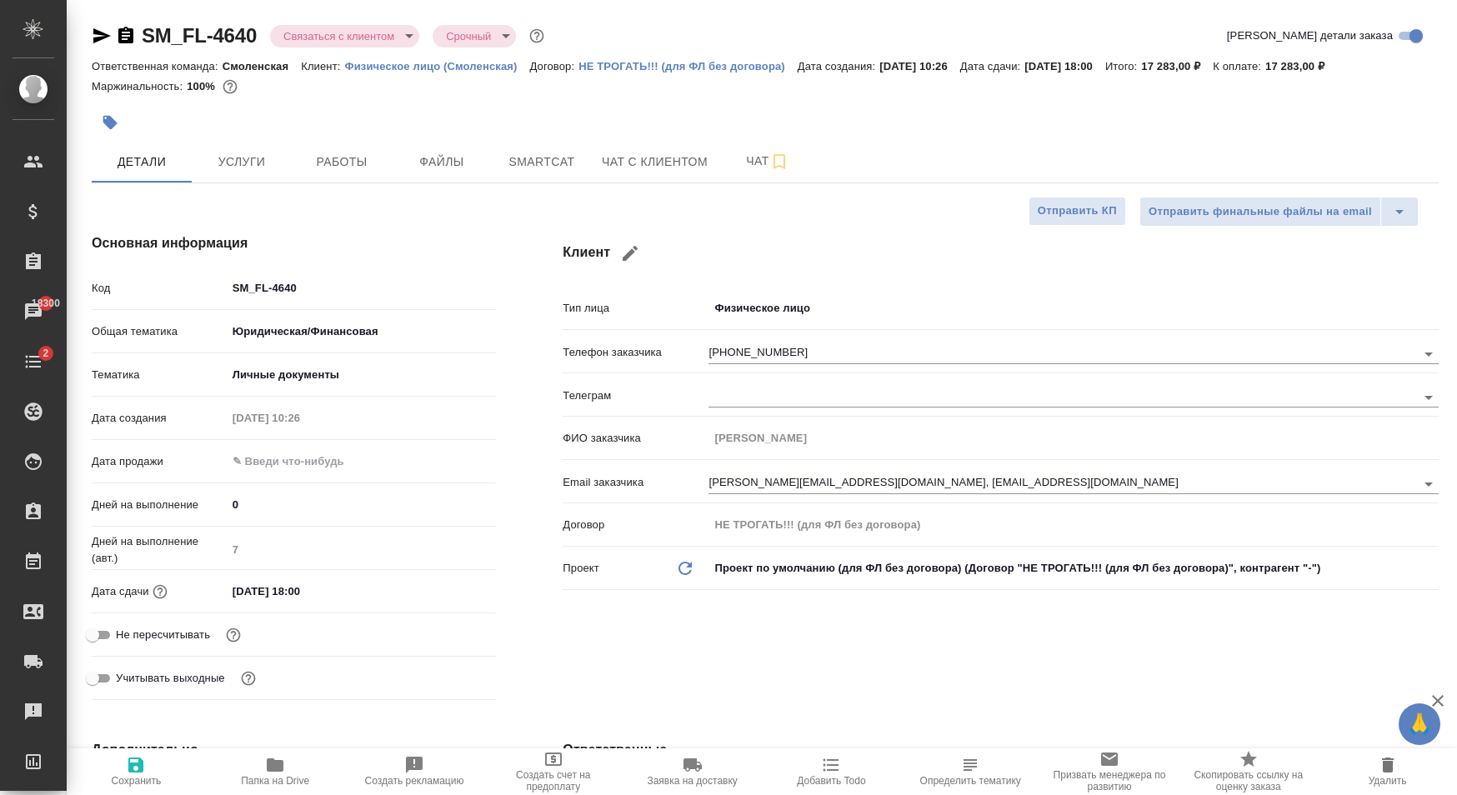
type textarea "x"
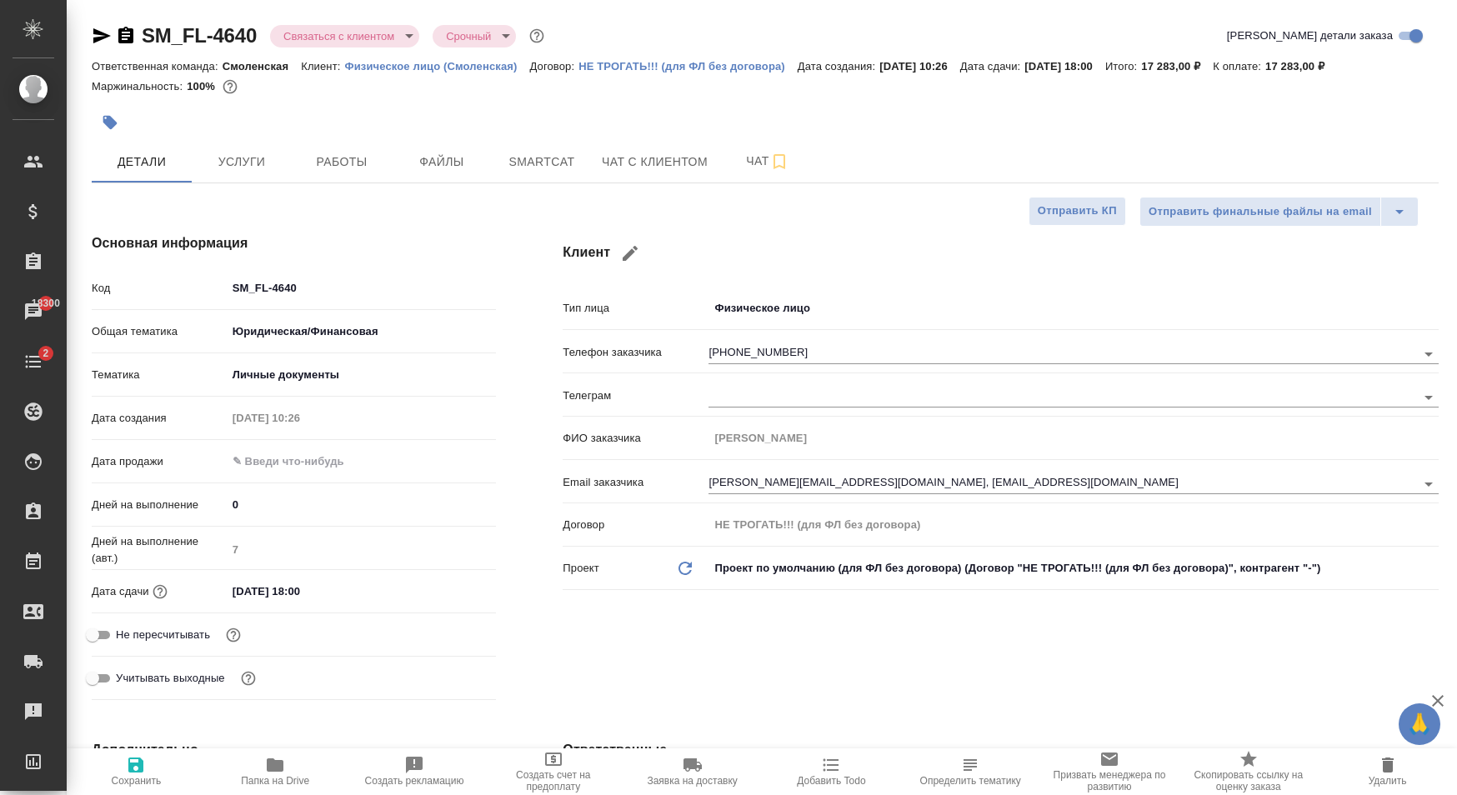
type textarea "x"
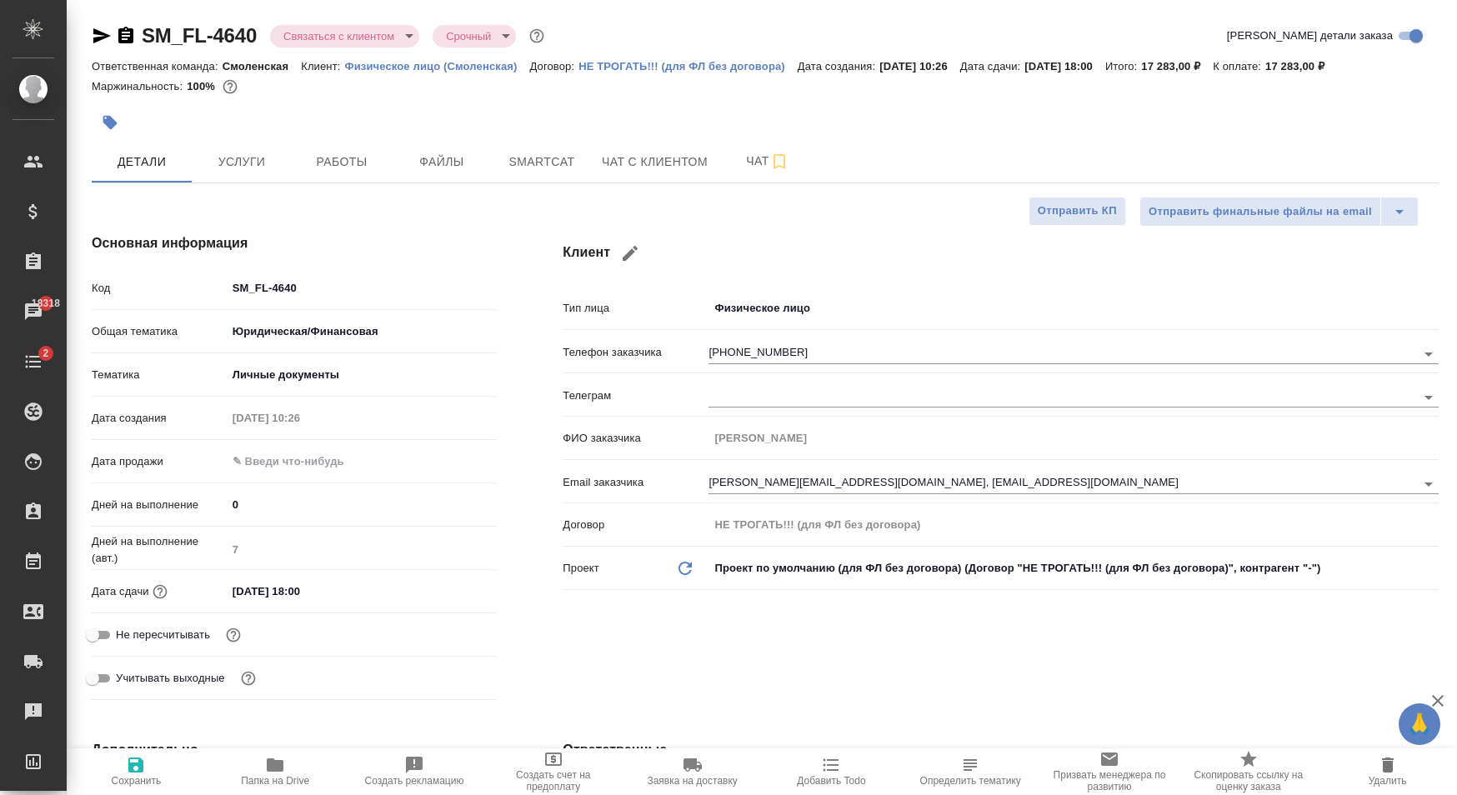
type textarea "x"
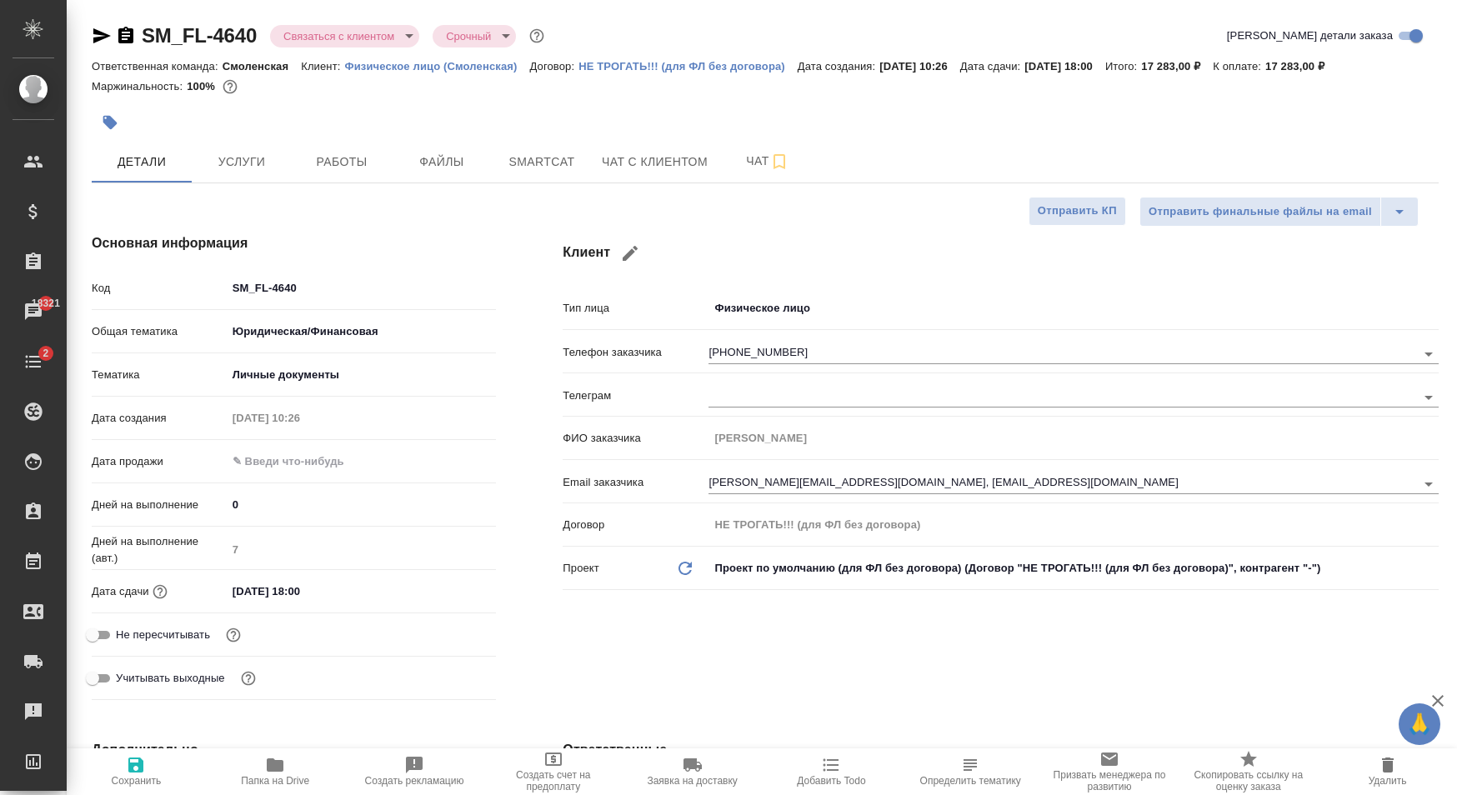
type textarea "x"
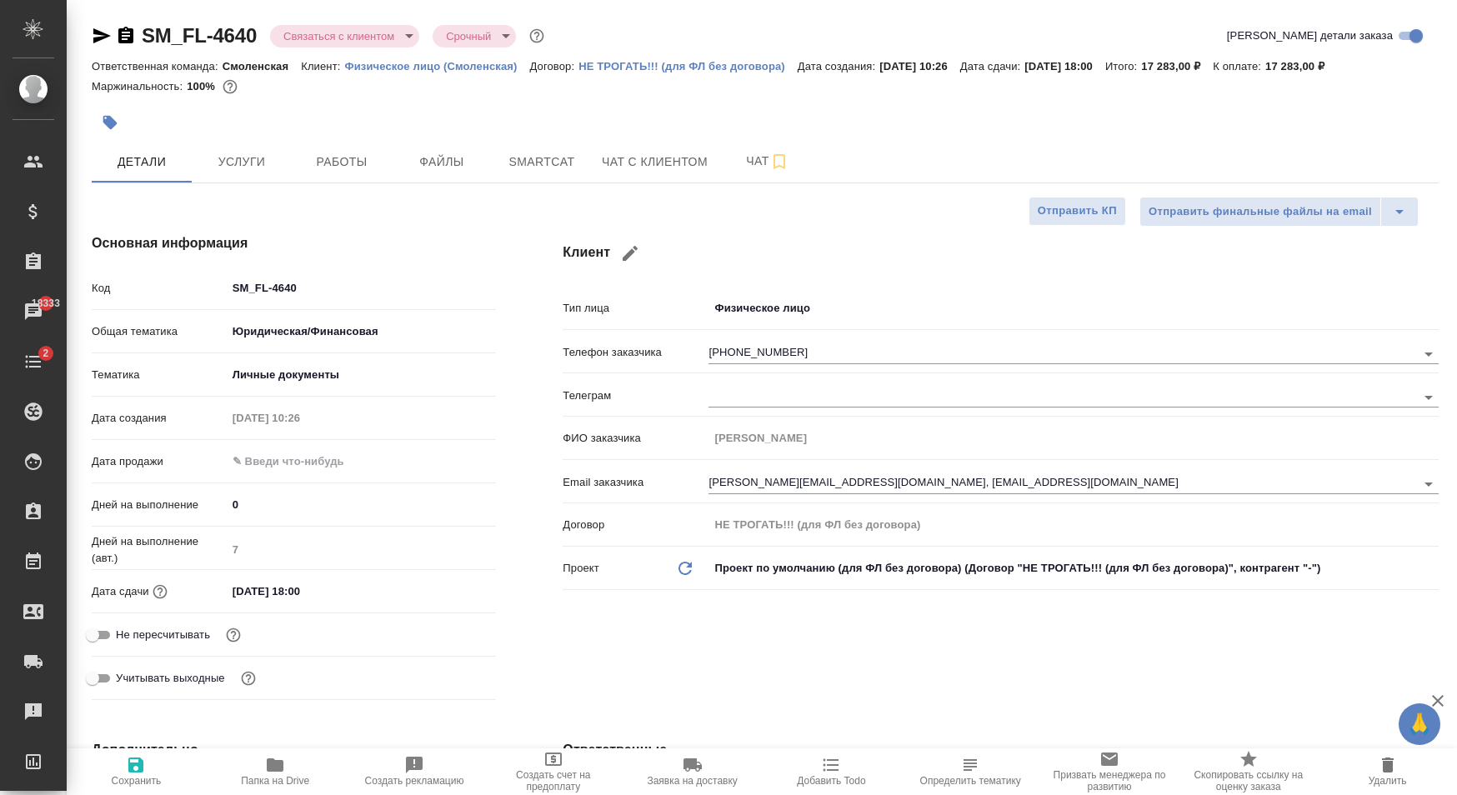
type textarea "x"
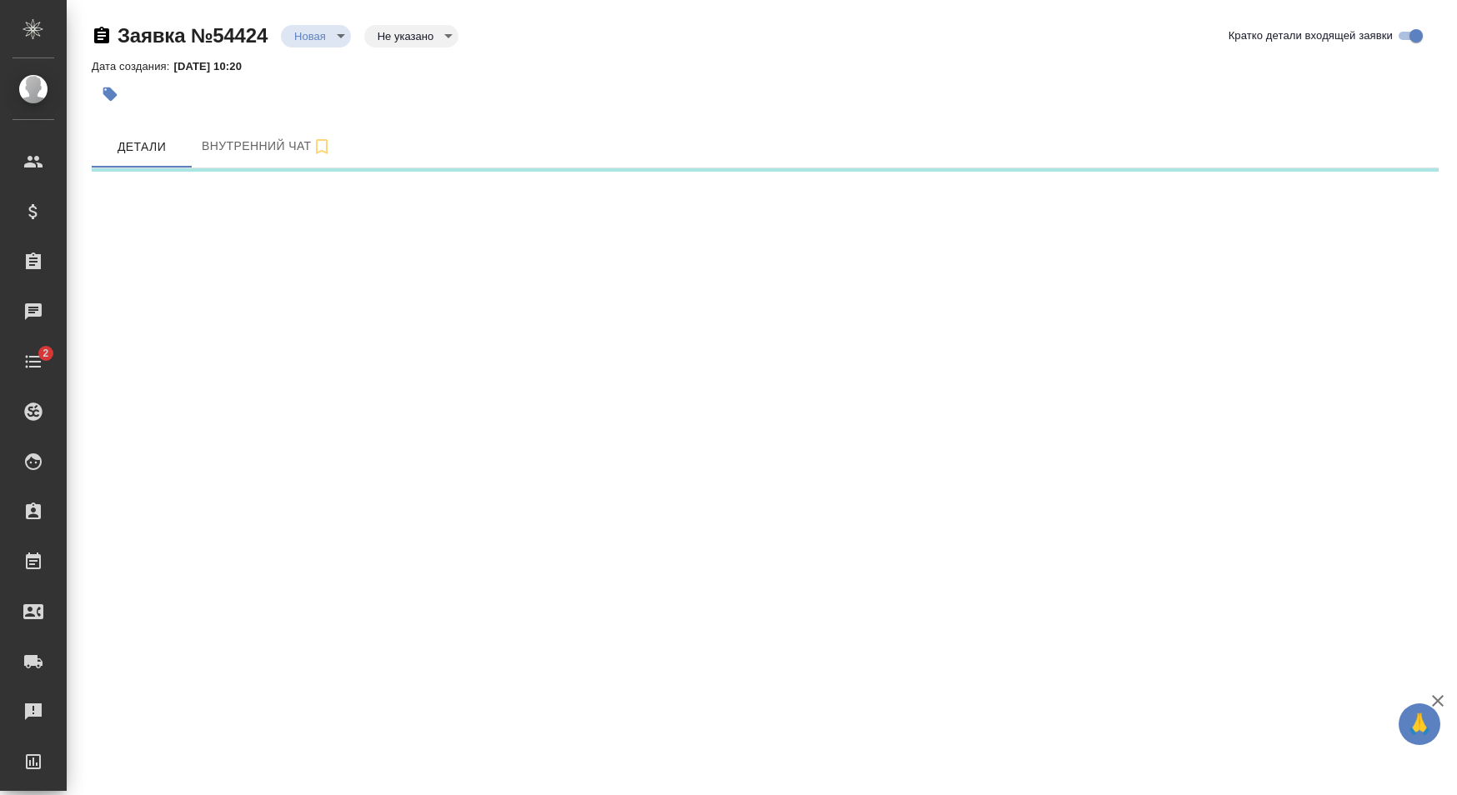
select select "RU"
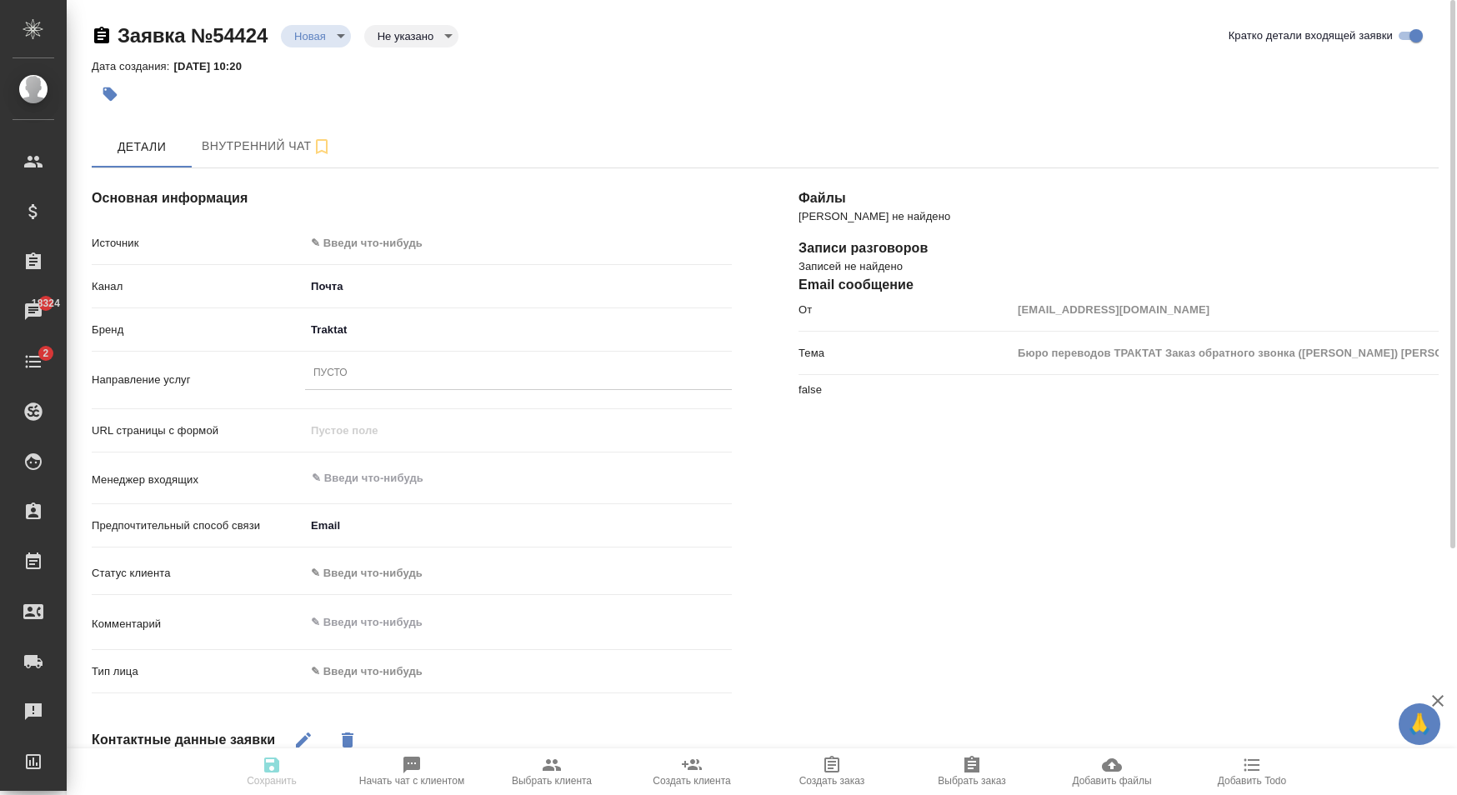
type textarea "x"
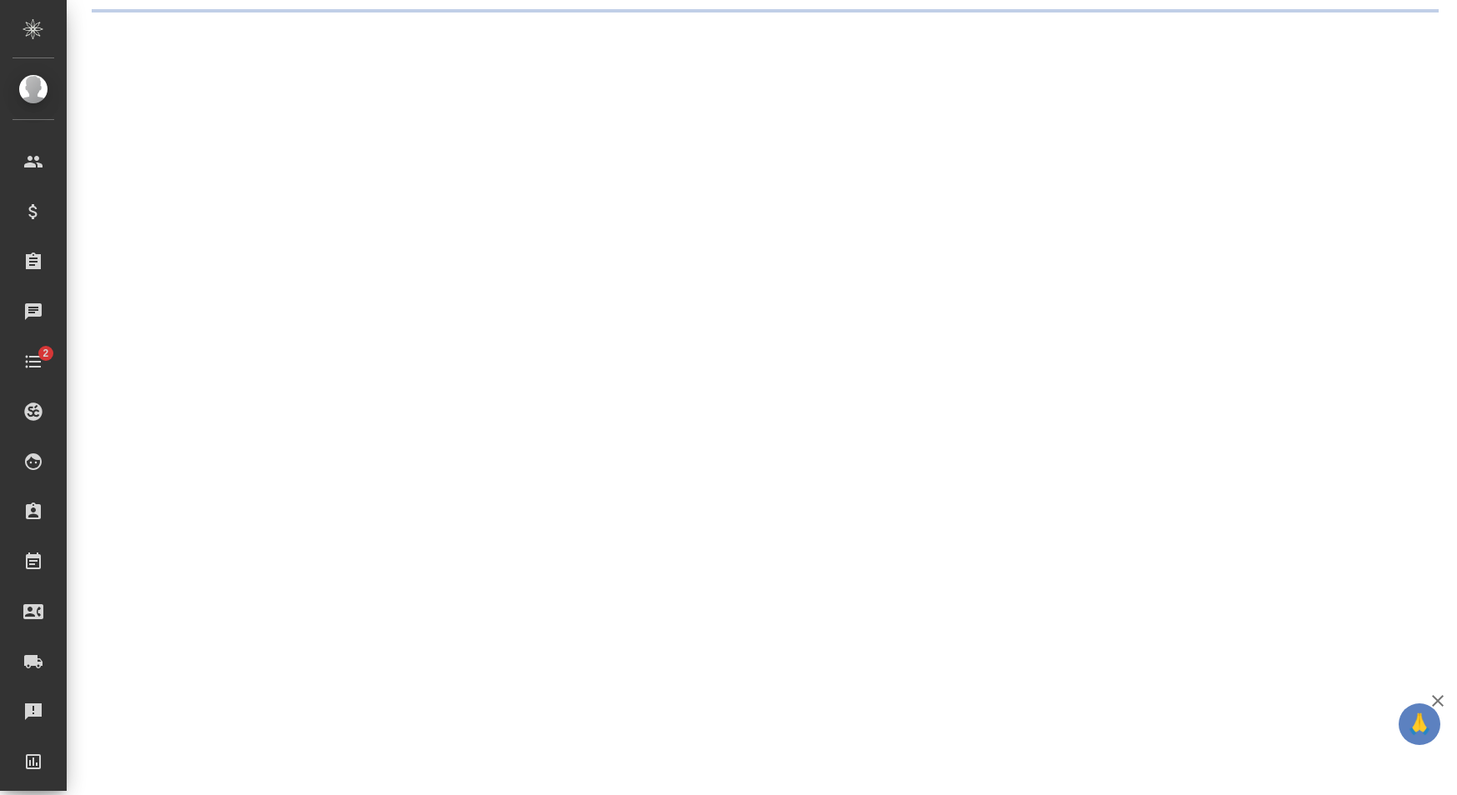
select select "RU"
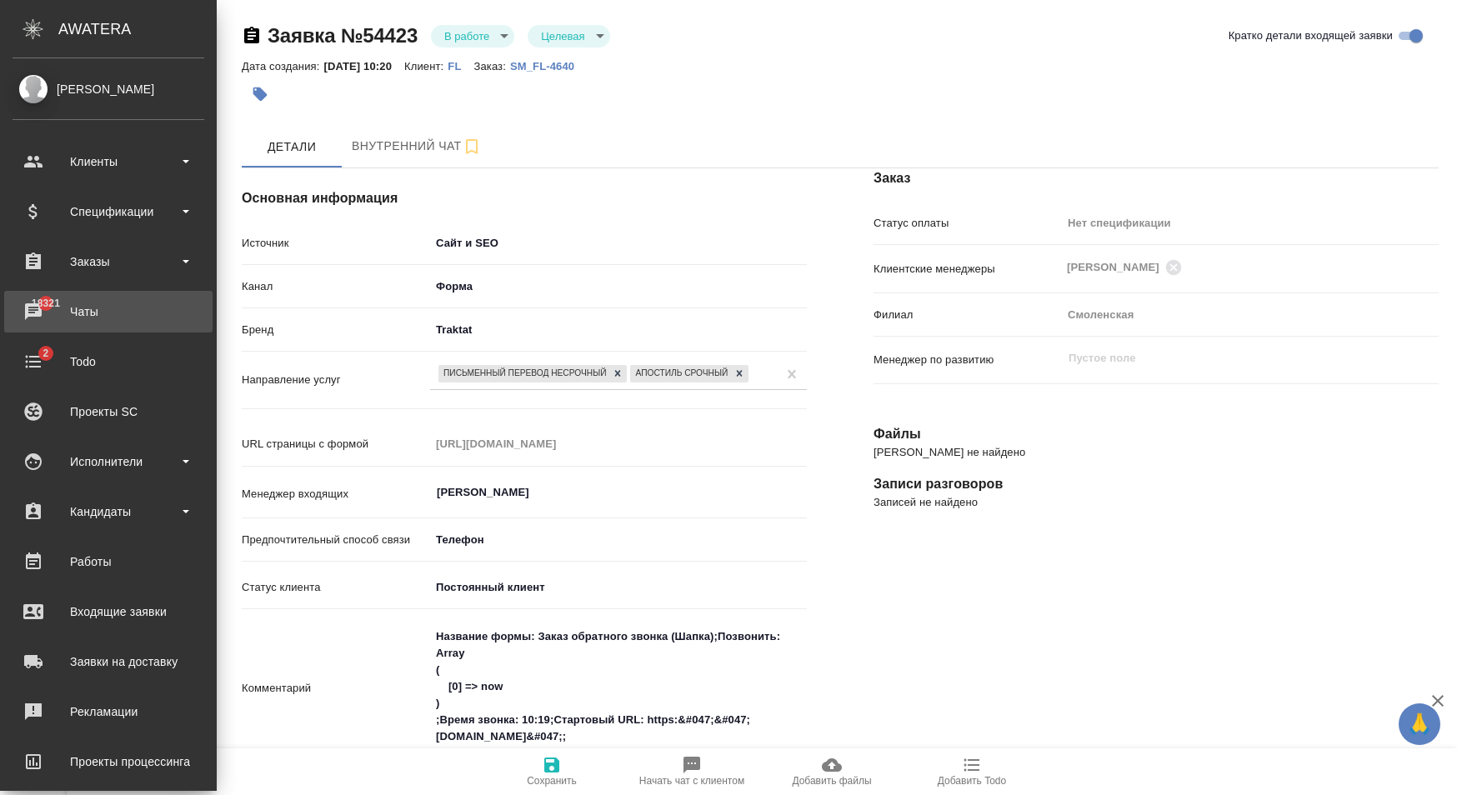
type textarea "x"
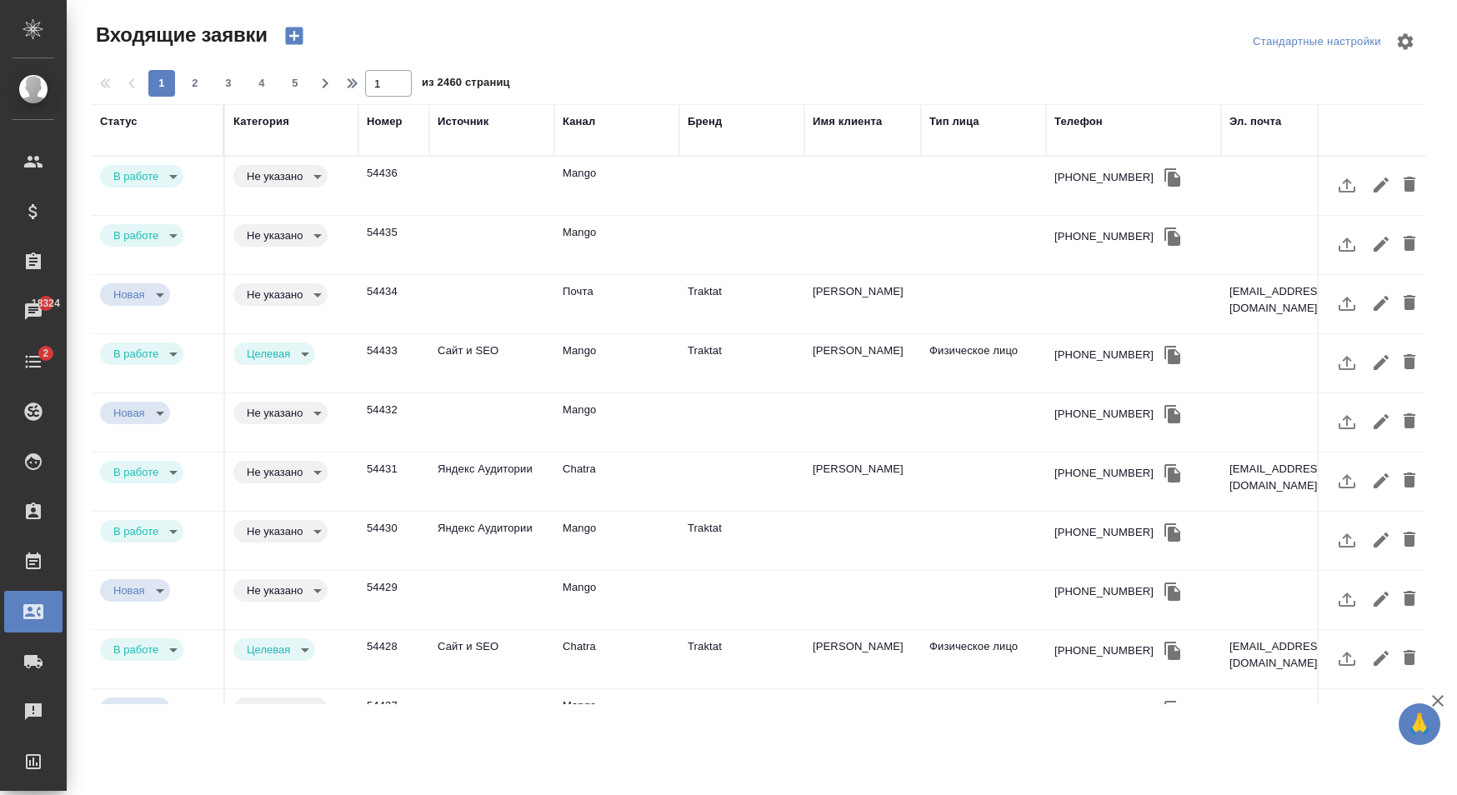
select select "RU"
